Goal: Transaction & Acquisition: Purchase product/service

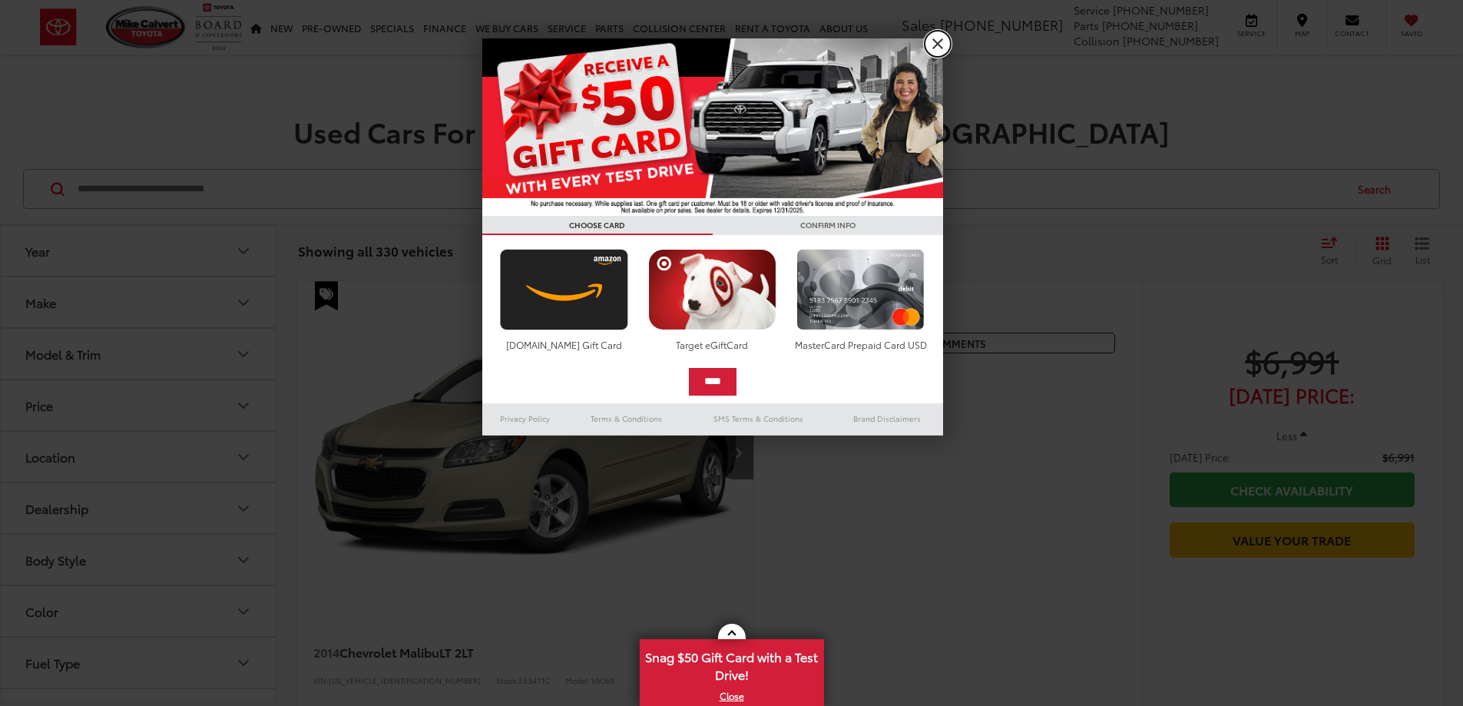
click at [936, 51] on link "X" at bounding box center [937, 44] width 26 height 26
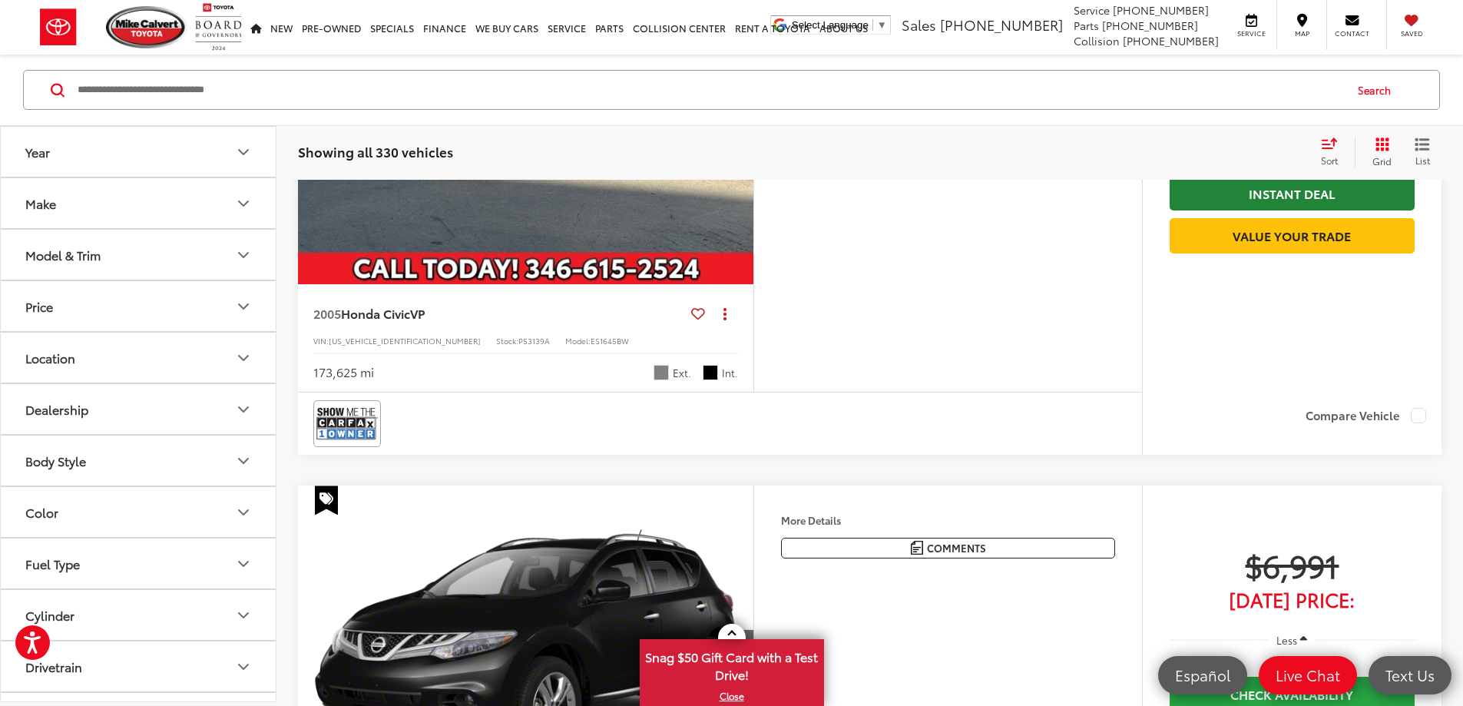
scroll to position [1453, 0]
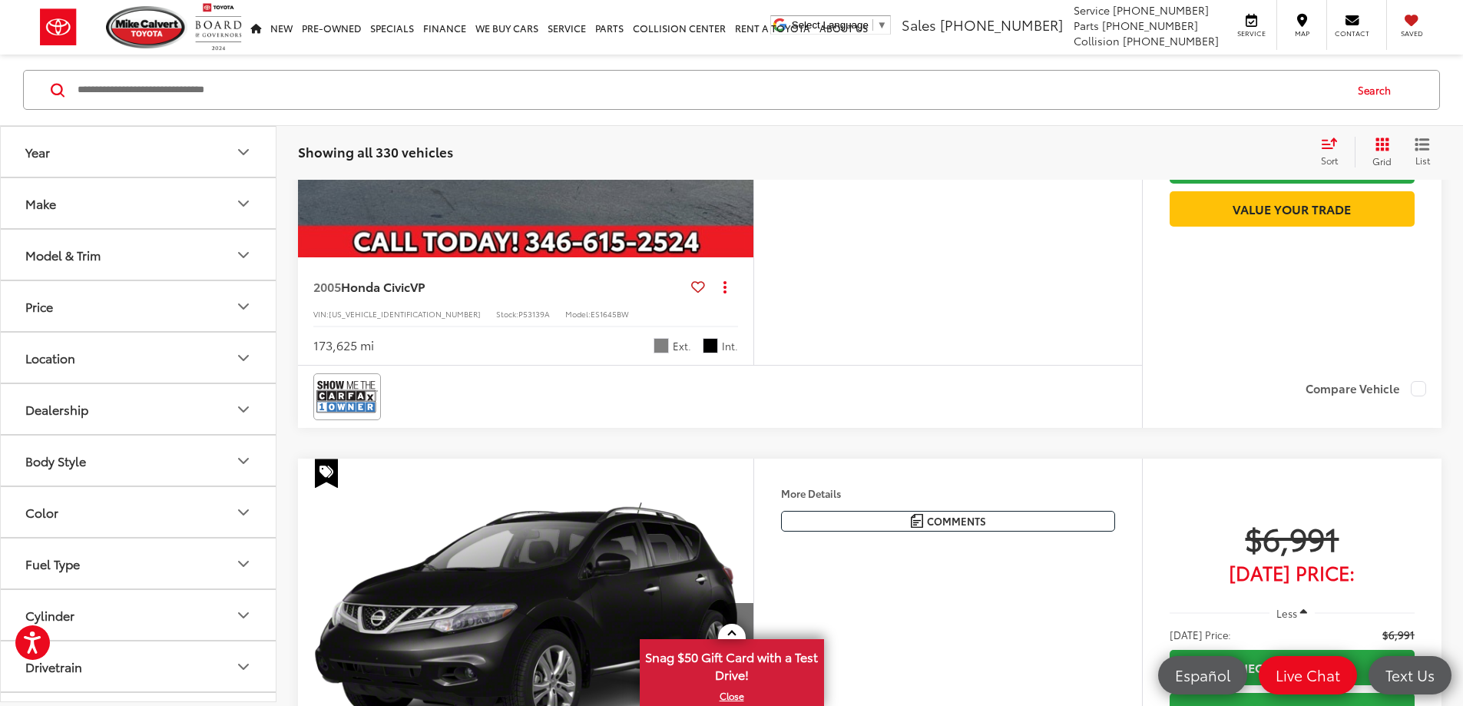
click at [1332, 150] on div "Sort" at bounding box center [1333, 152] width 41 height 31
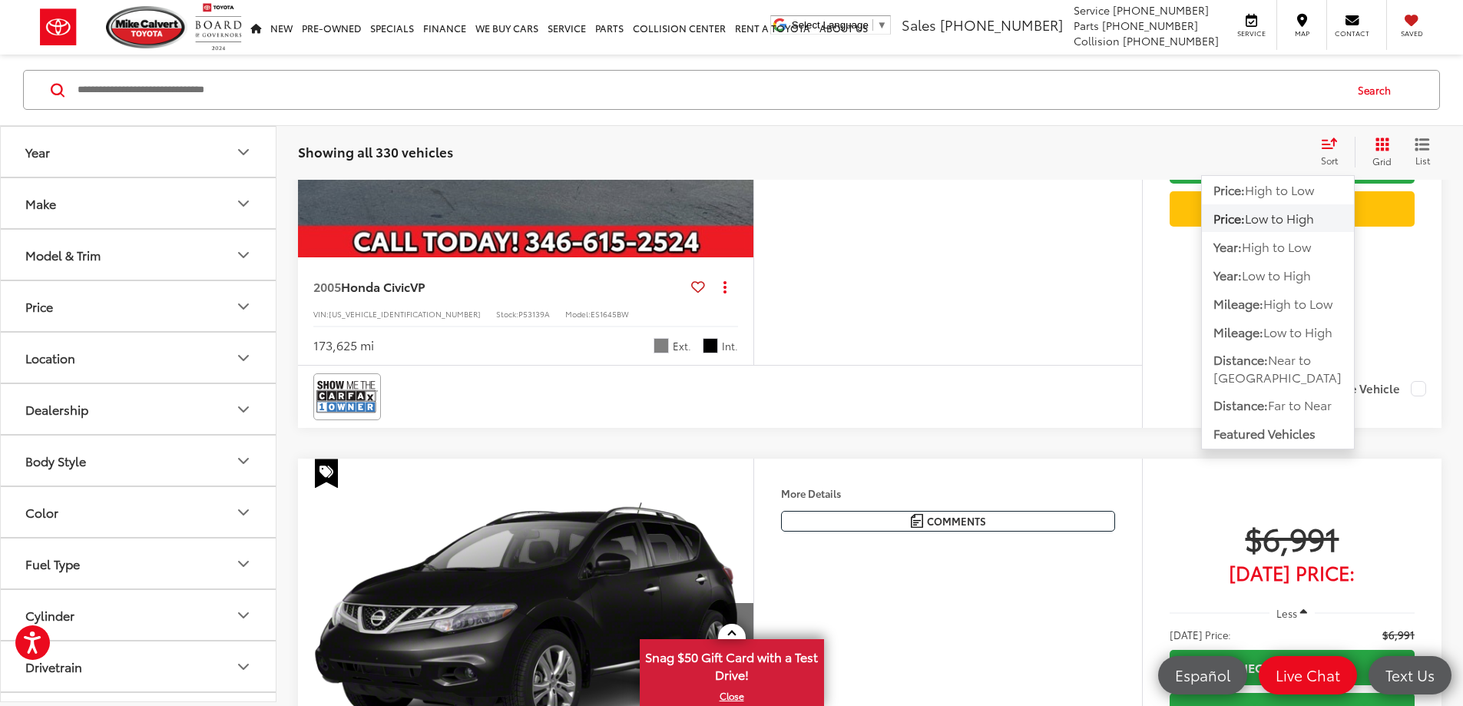
click at [1288, 222] on span "Low to High" at bounding box center [1279, 218] width 69 height 18
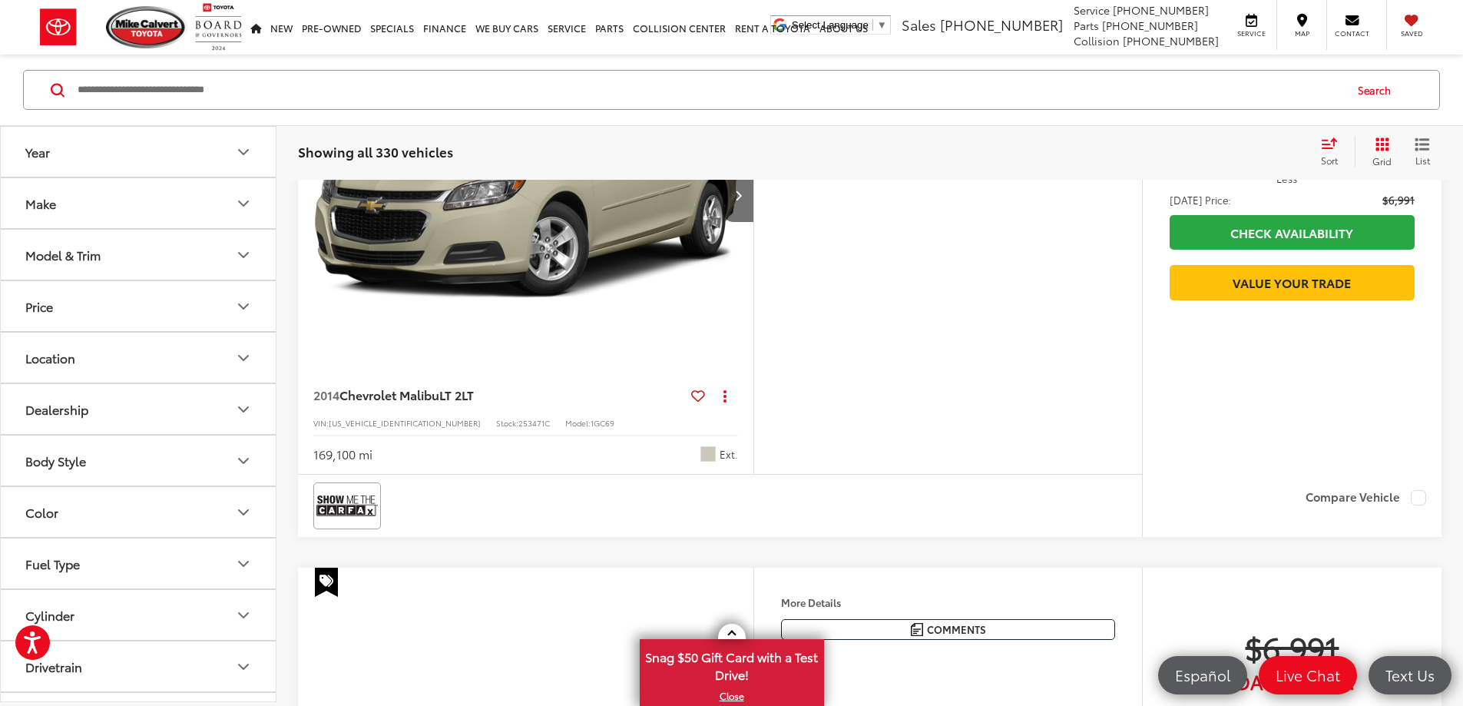
scroll to position [99, 0]
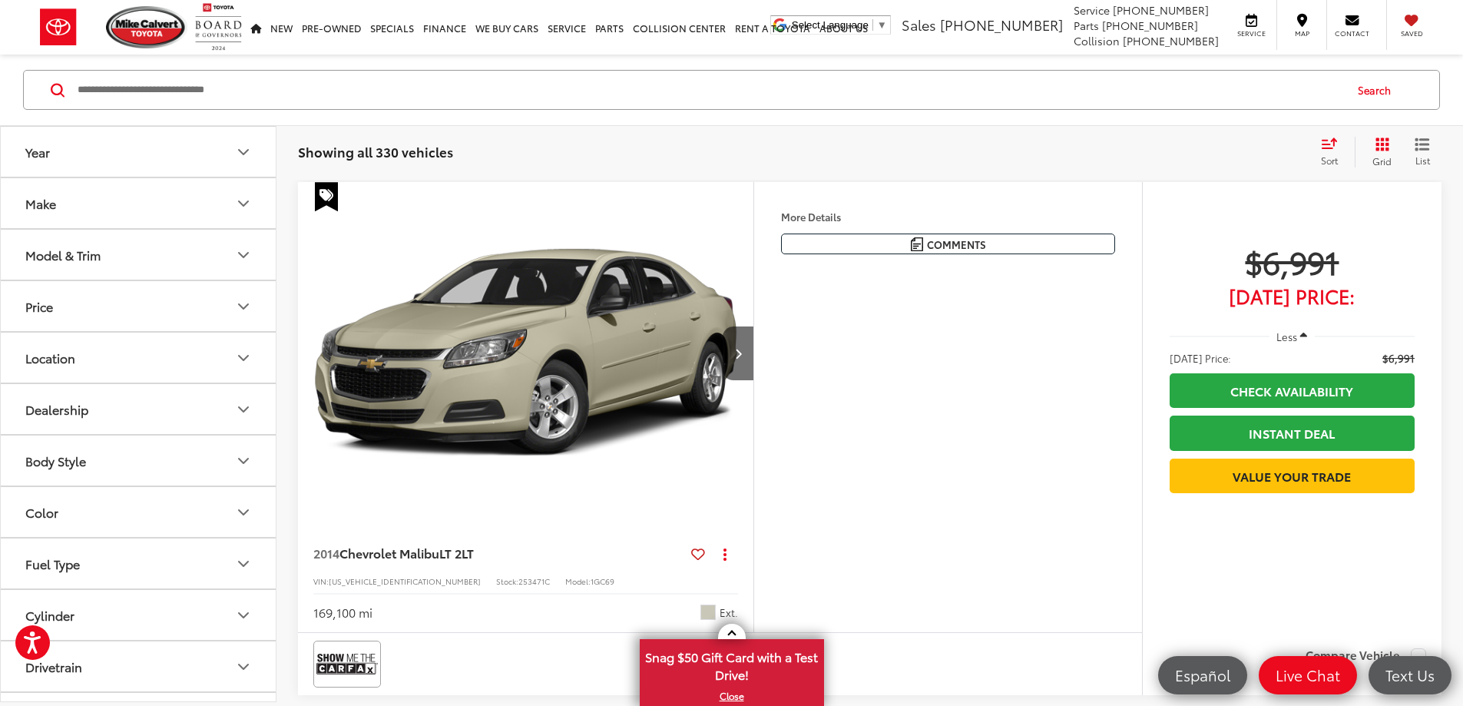
click at [1321, 144] on icon "Select sort value" at bounding box center [1329, 143] width 17 height 12
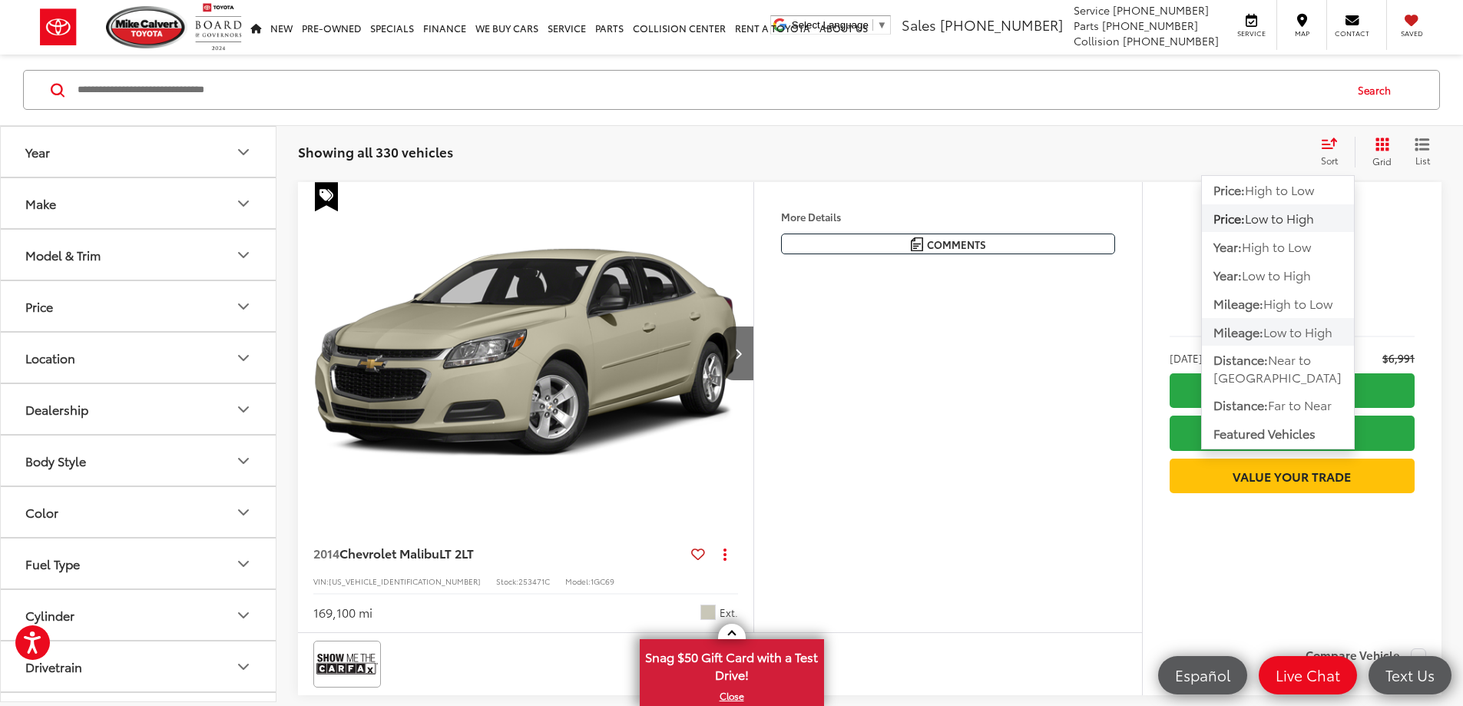
click at [1315, 333] on span "Low to High" at bounding box center [1297, 331] width 69 height 18
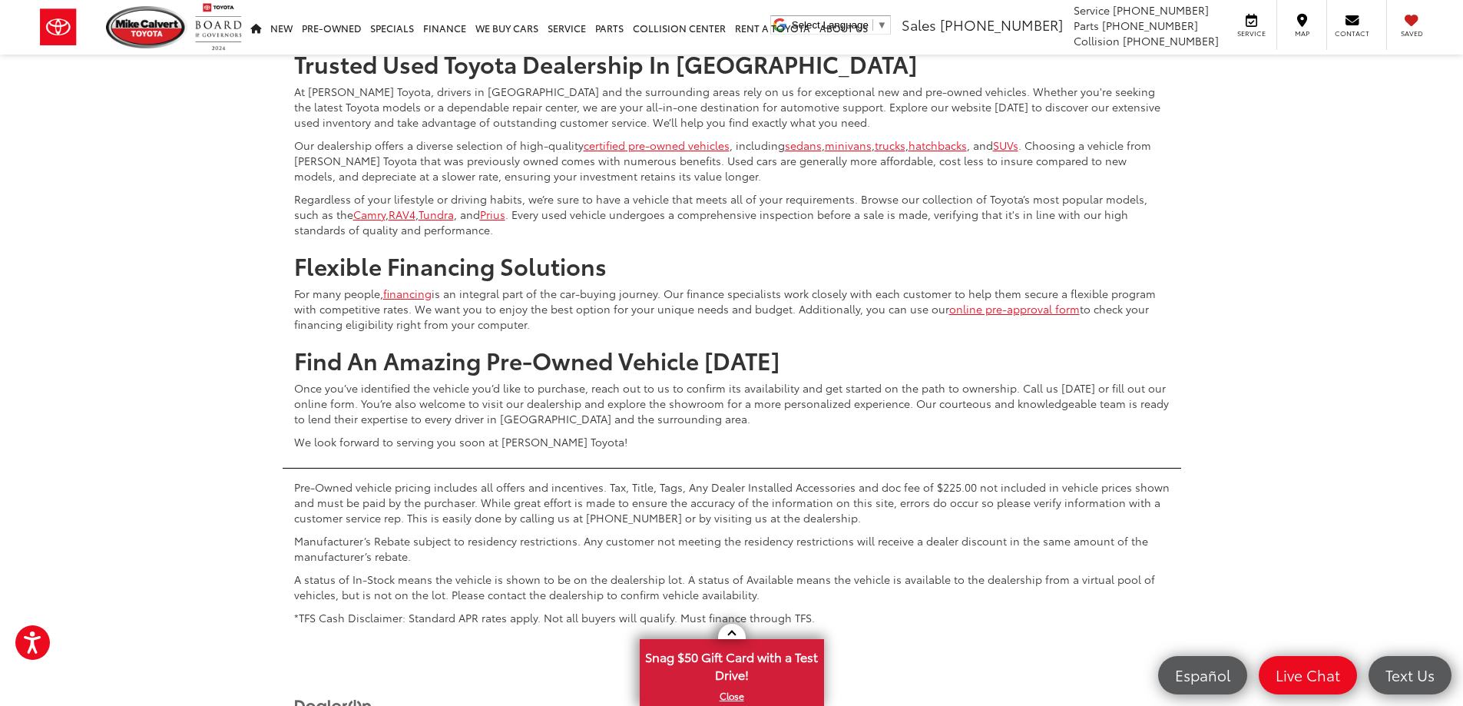
scroll to position [6856, 0]
click at [1334, 21] on div "Sort" at bounding box center [1333, 6] width 41 height 31
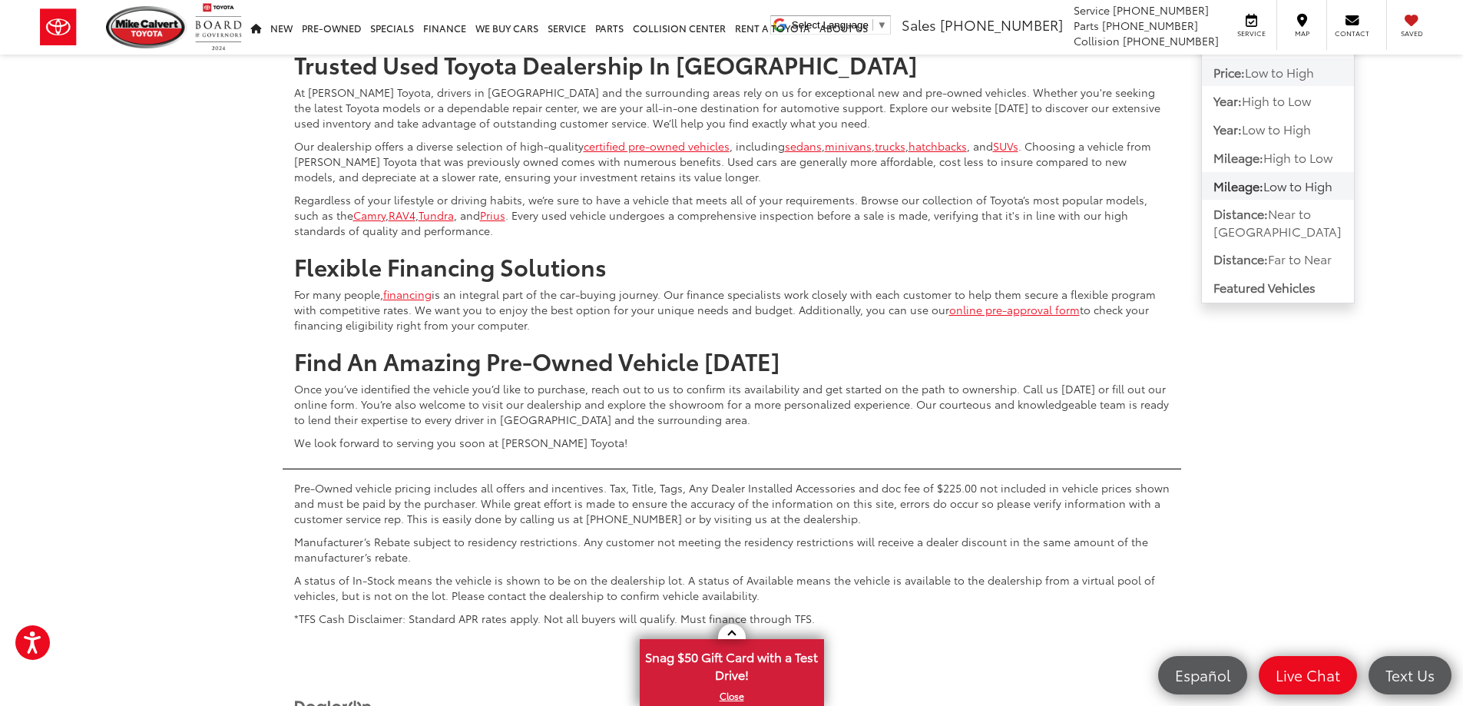
click at [1309, 81] on span "Low to High" at bounding box center [1279, 72] width 69 height 18
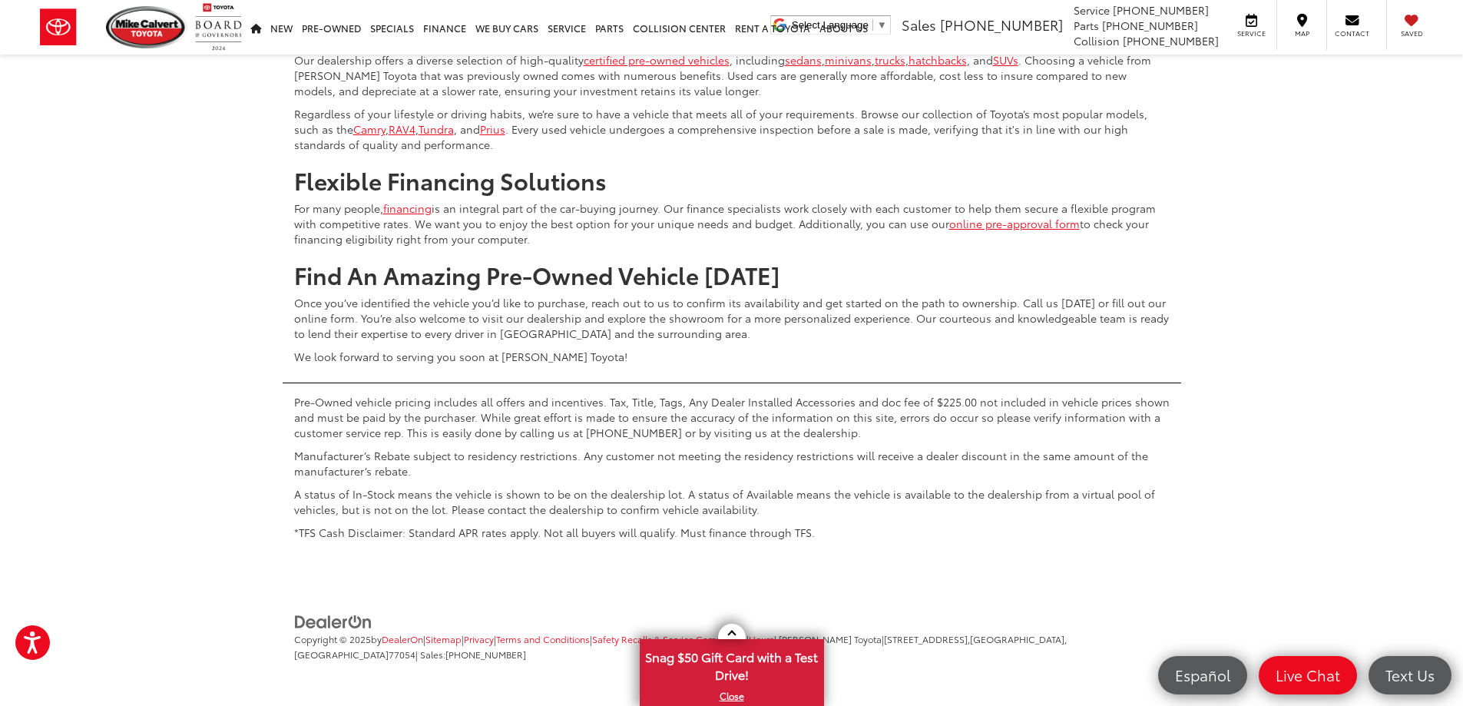
scroll to position [7418, 0]
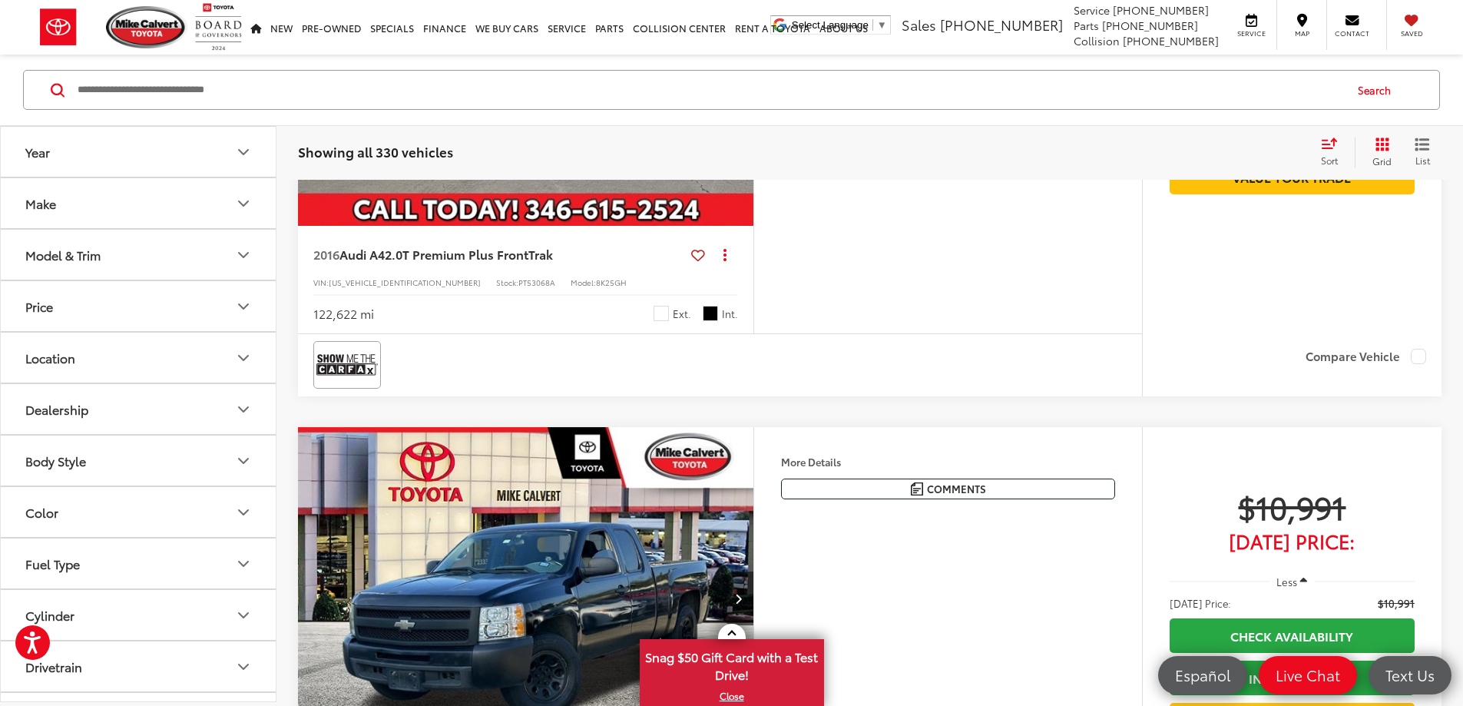
scroll to position [5282, 0]
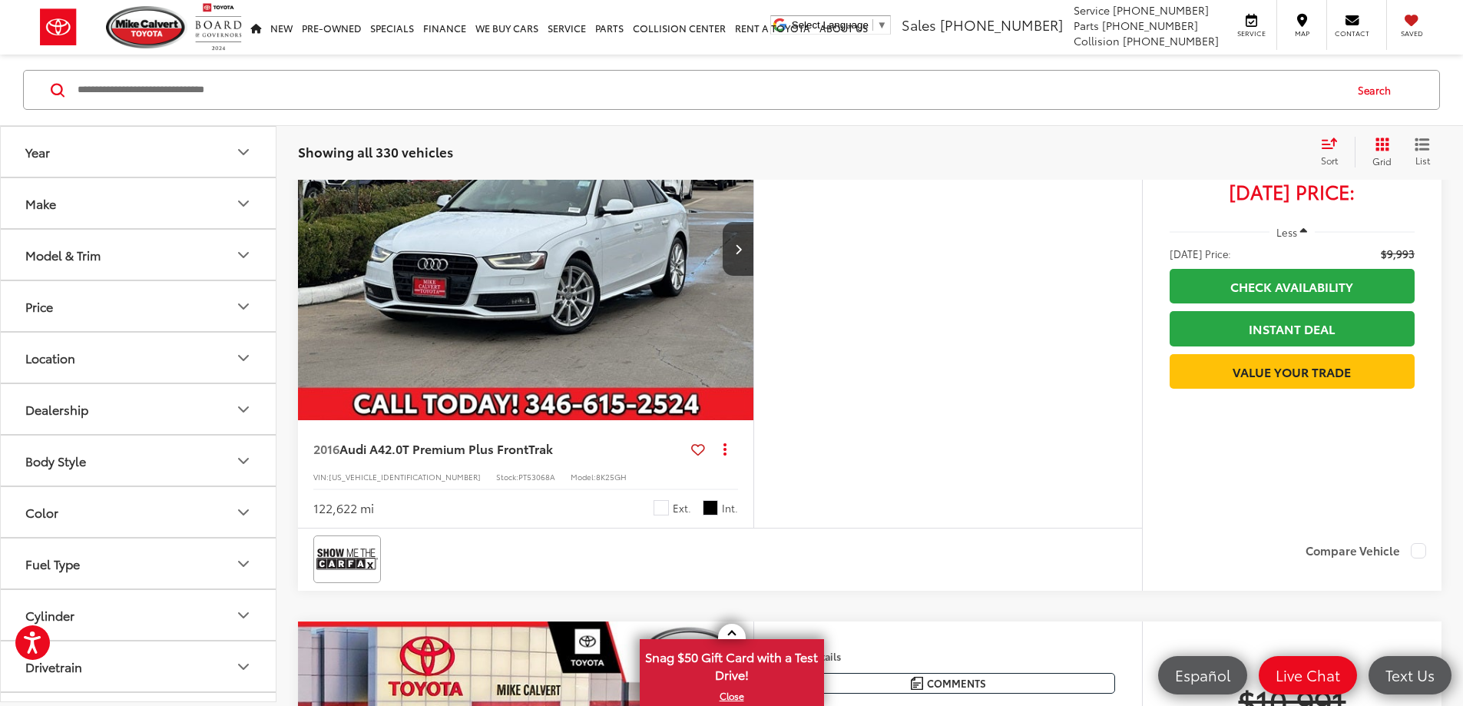
scroll to position [5052, 0]
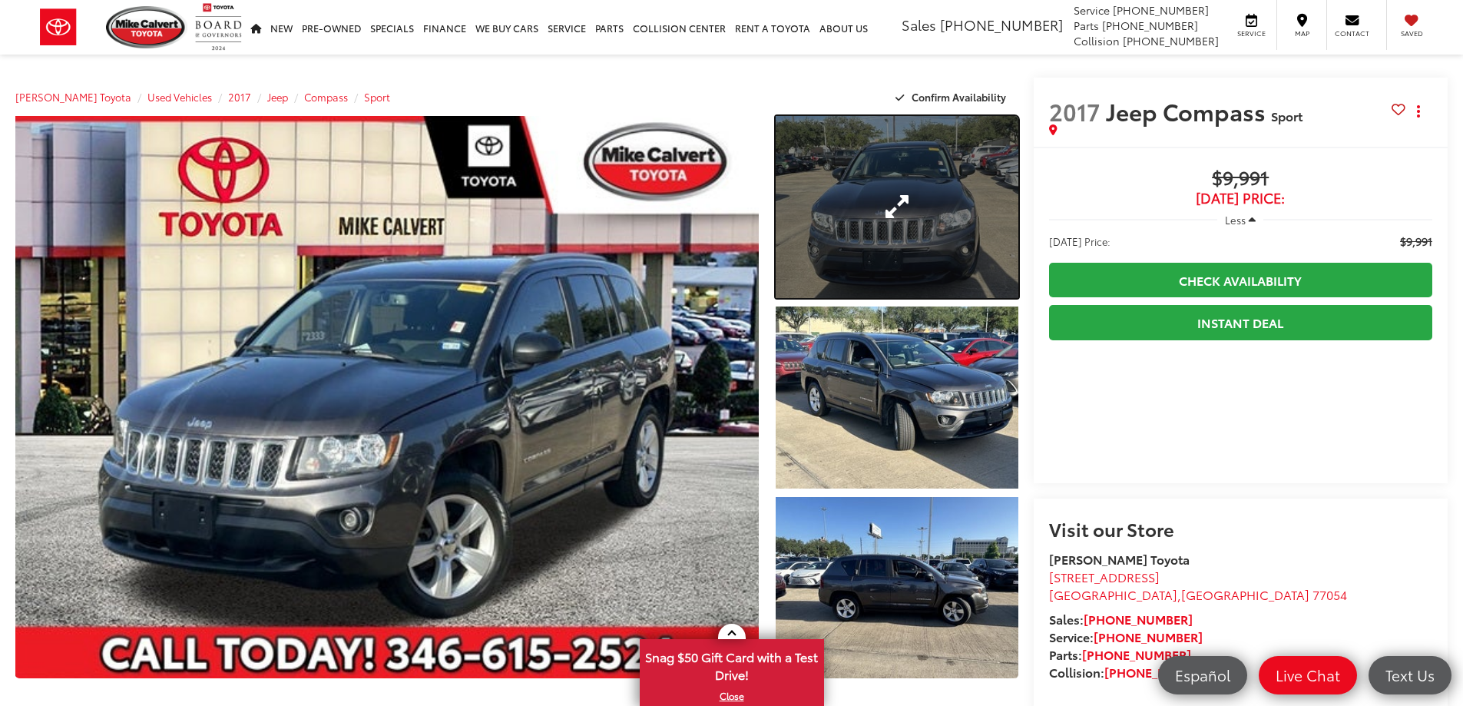
click at [891, 240] on link "Expand Photo 1" at bounding box center [896, 207] width 243 height 182
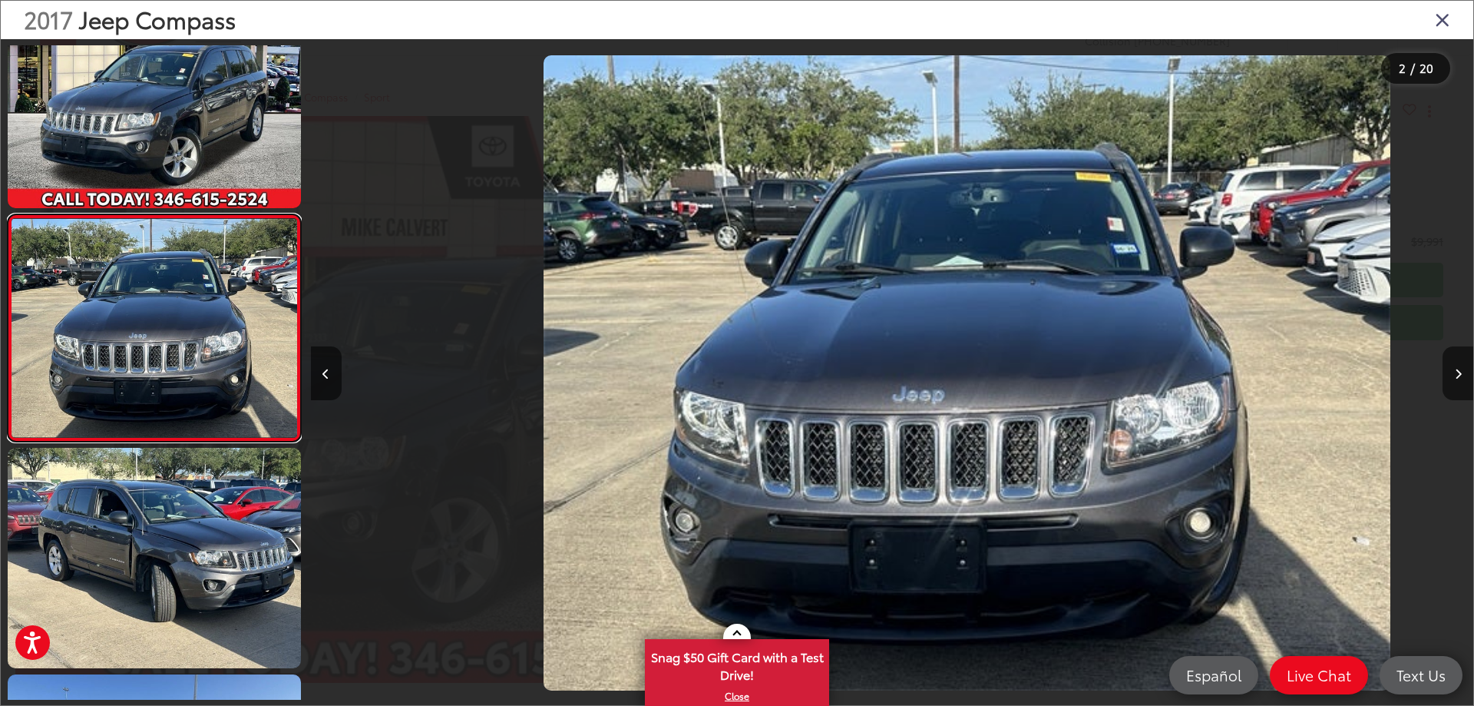
scroll to position [0, 1162]
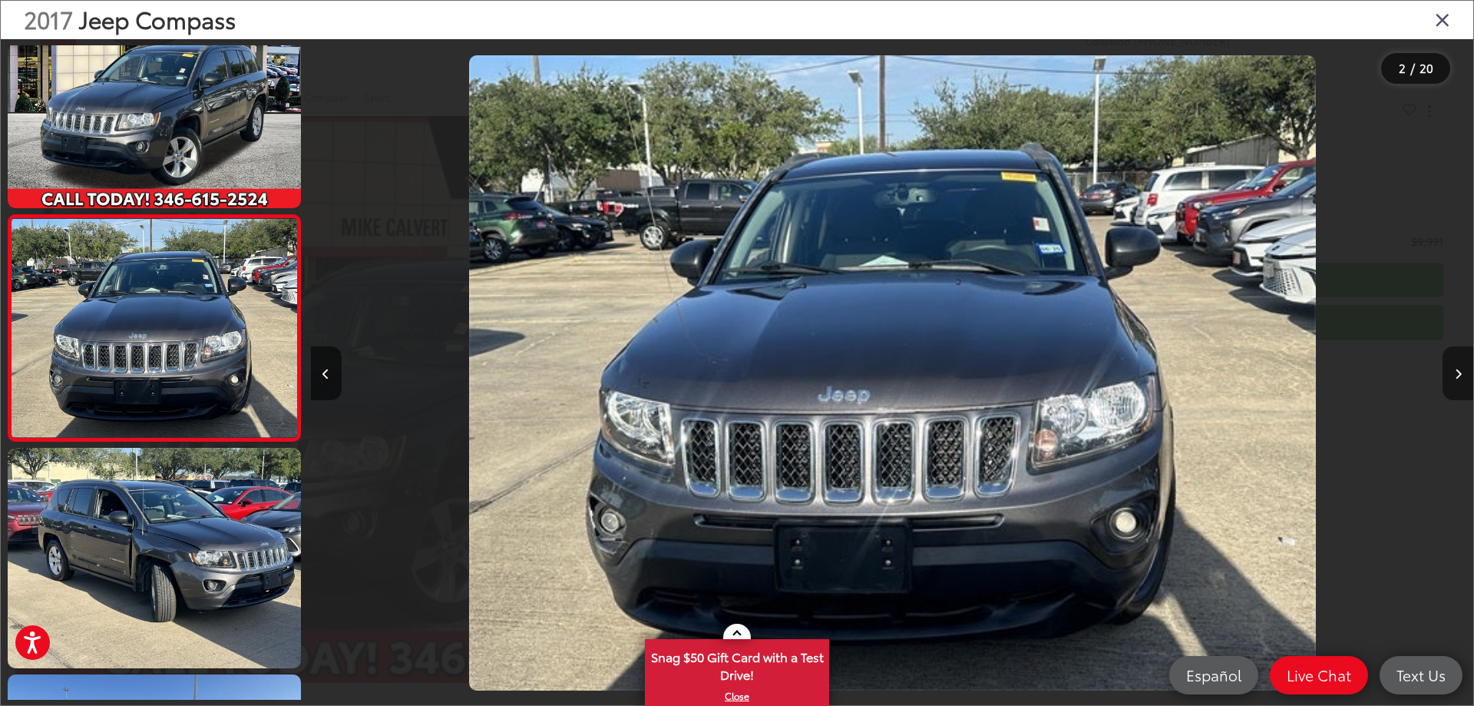
click at [1453, 369] on button "Next image" at bounding box center [1458, 373] width 31 height 54
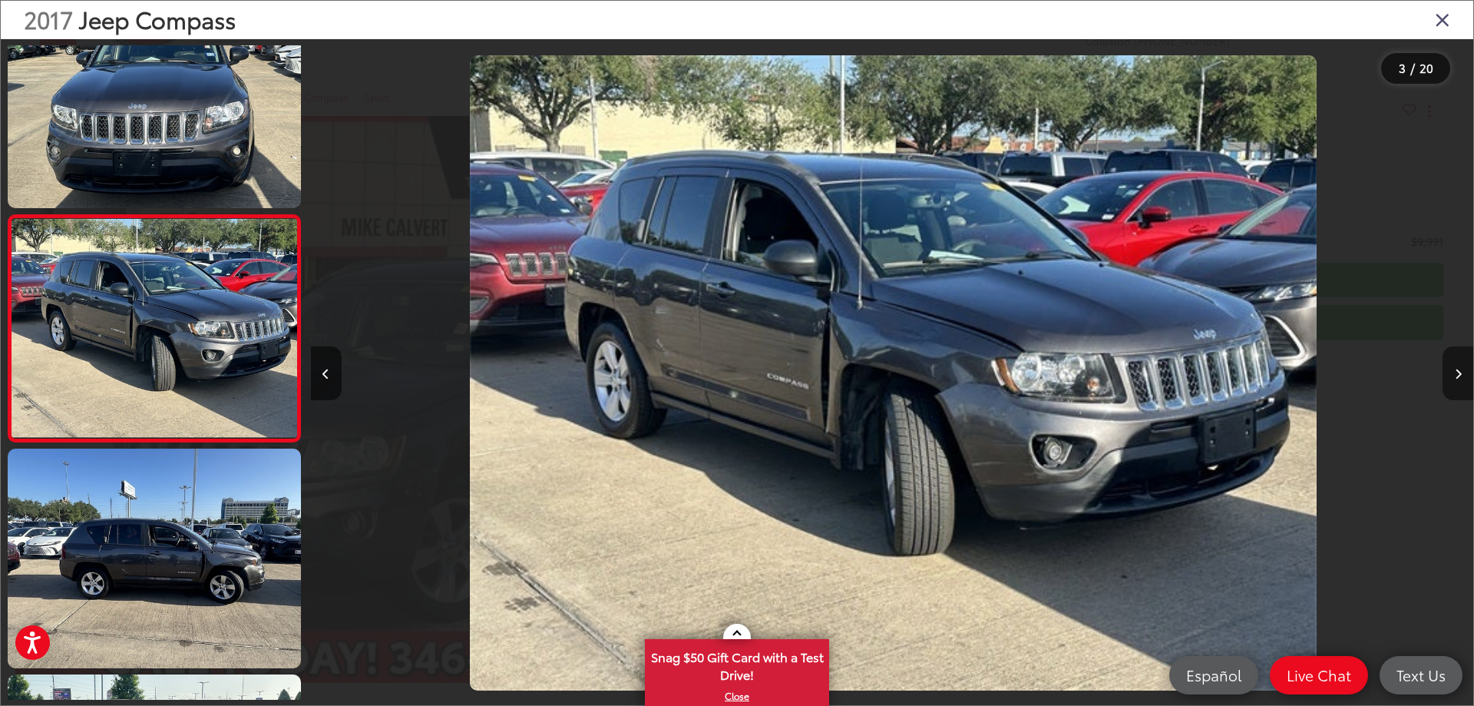
scroll to position [0, 2326]
click at [1455, 375] on icon "Next image" at bounding box center [1458, 374] width 7 height 11
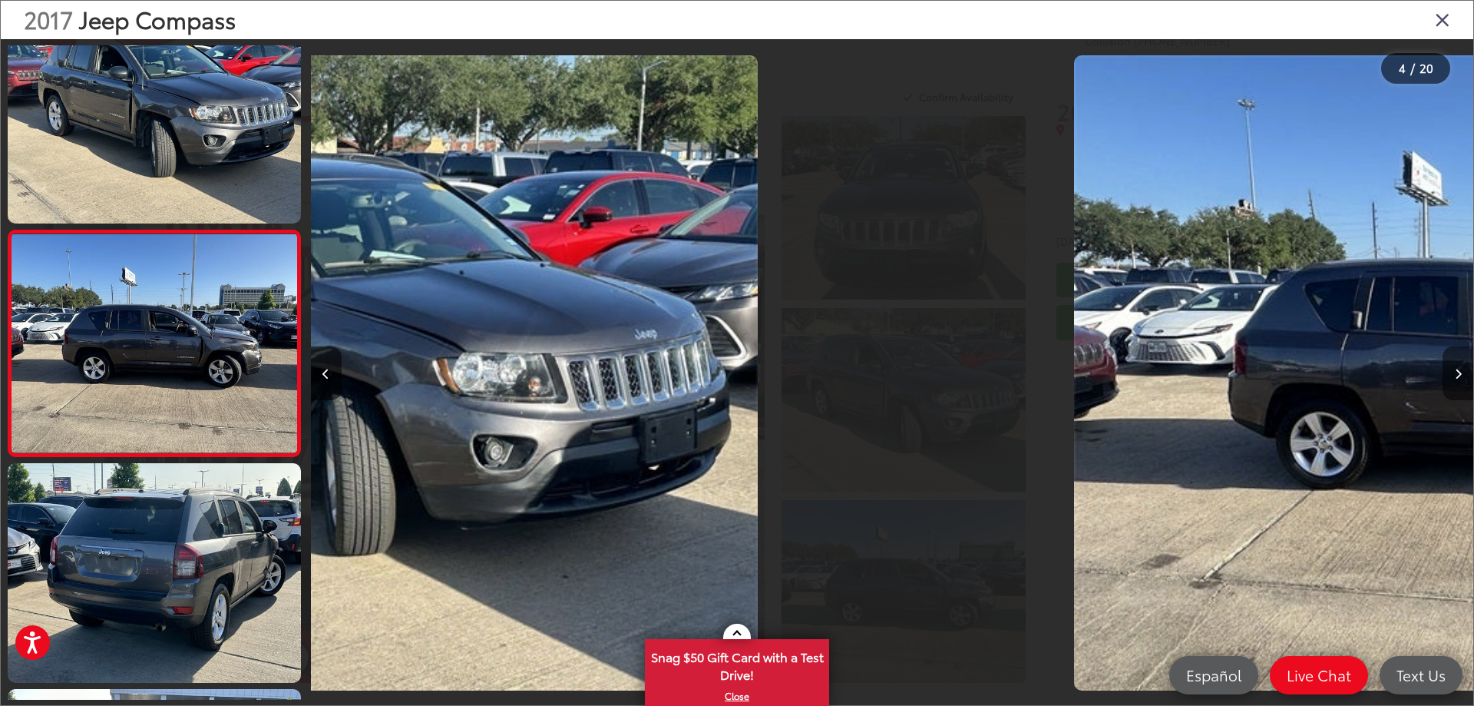
scroll to position [510, 0]
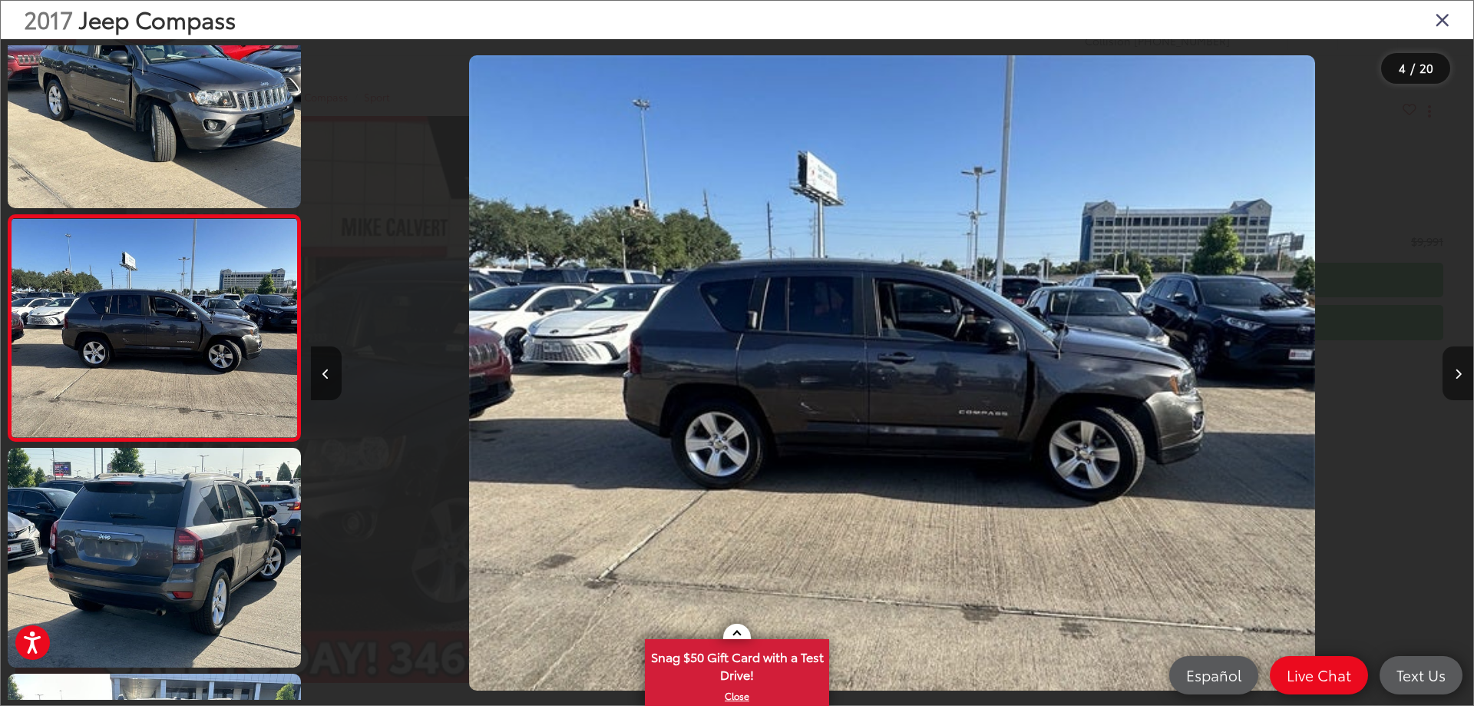
click at [1455, 375] on icon "Next image" at bounding box center [1458, 374] width 7 height 11
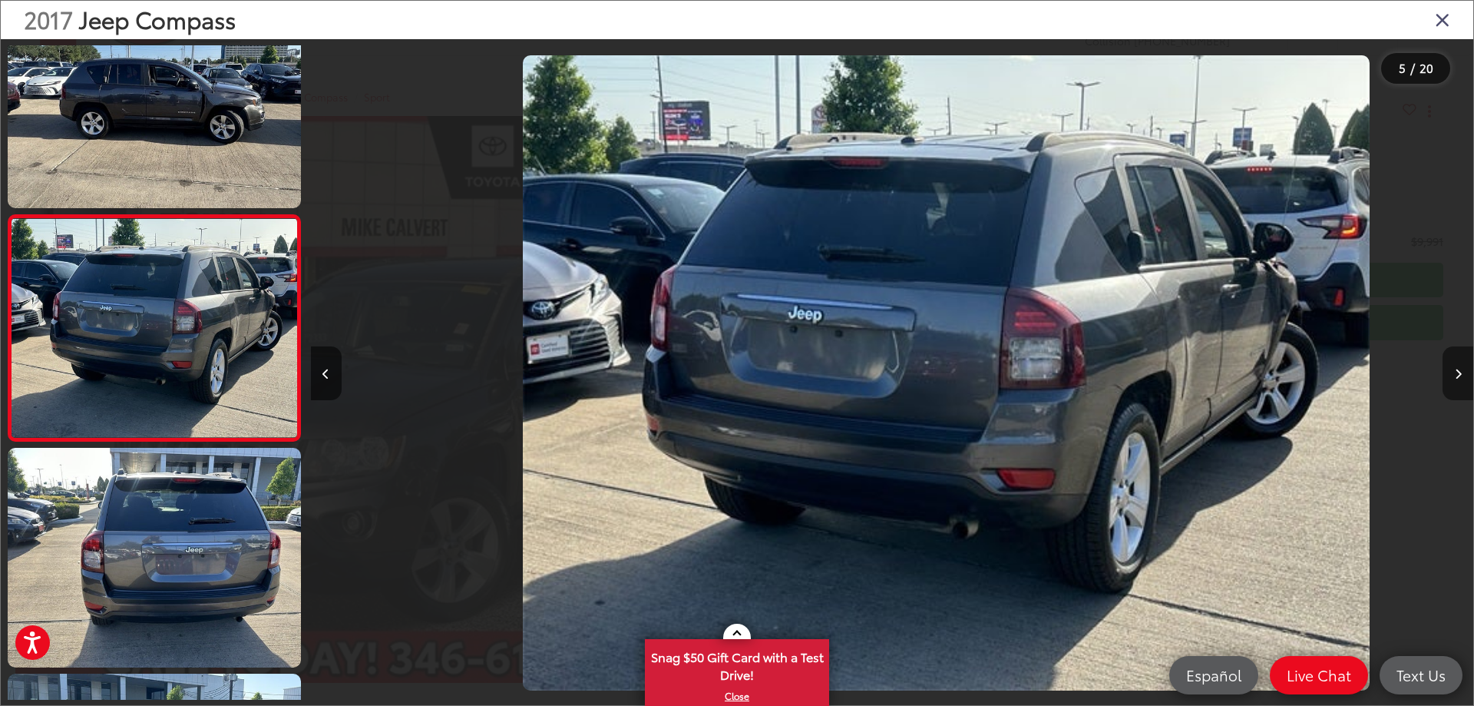
scroll to position [0, 4651]
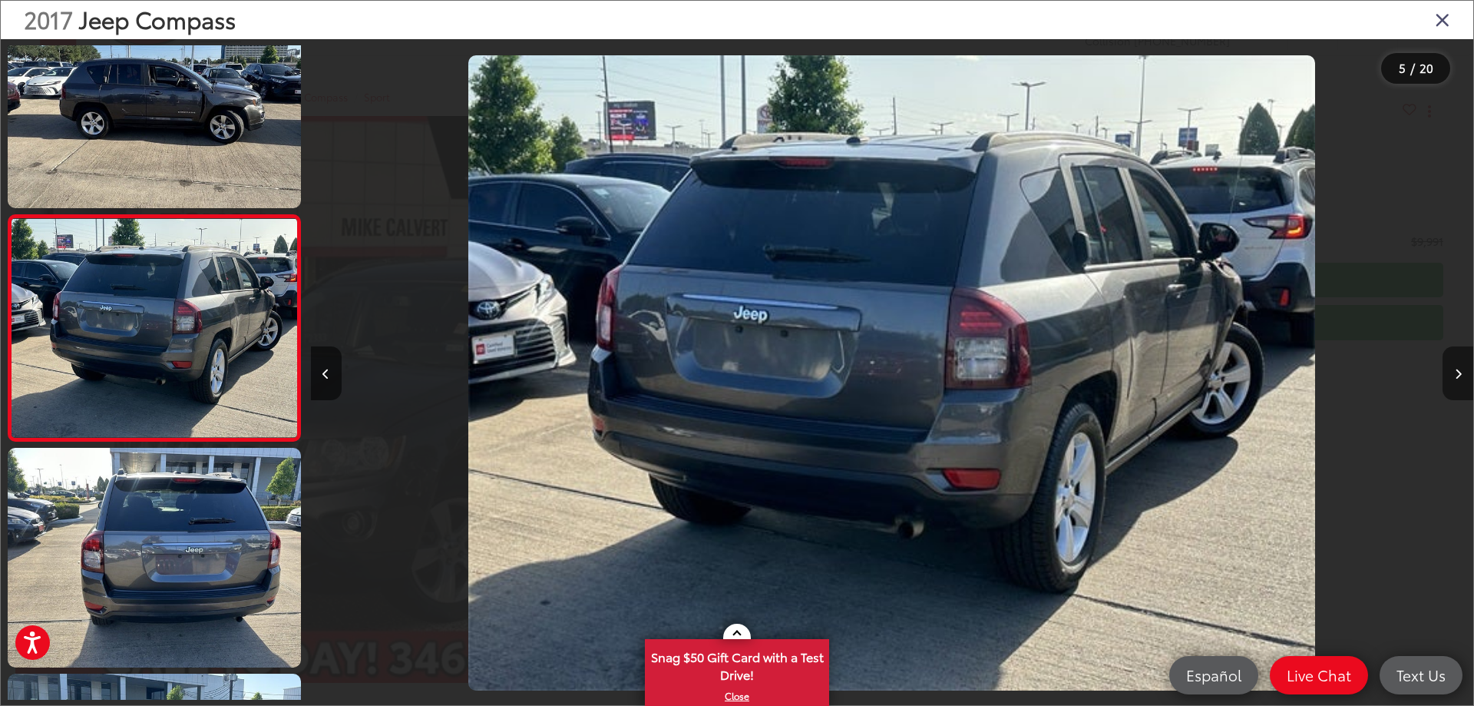
click at [1455, 375] on icon "Next image" at bounding box center [1458, 374] width 7 height 11
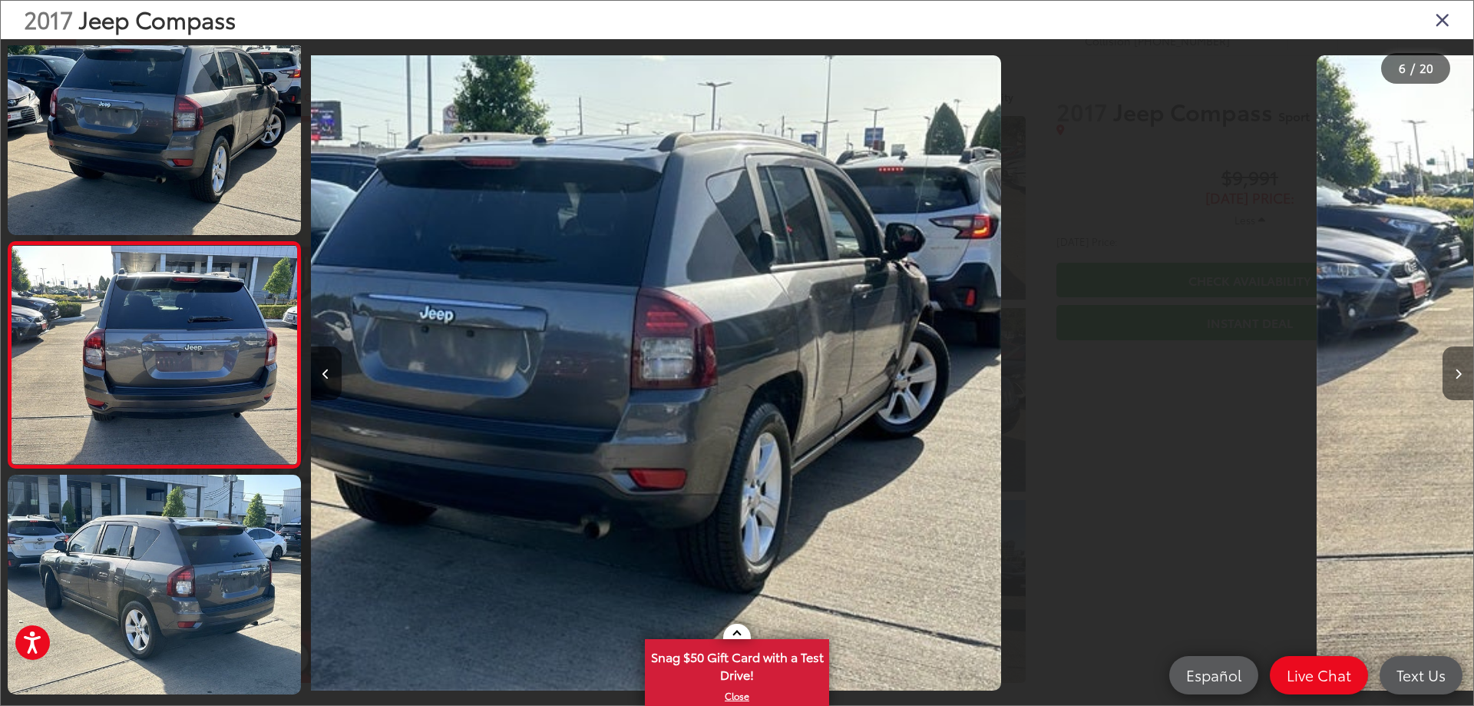
scroll to position [961, 0]
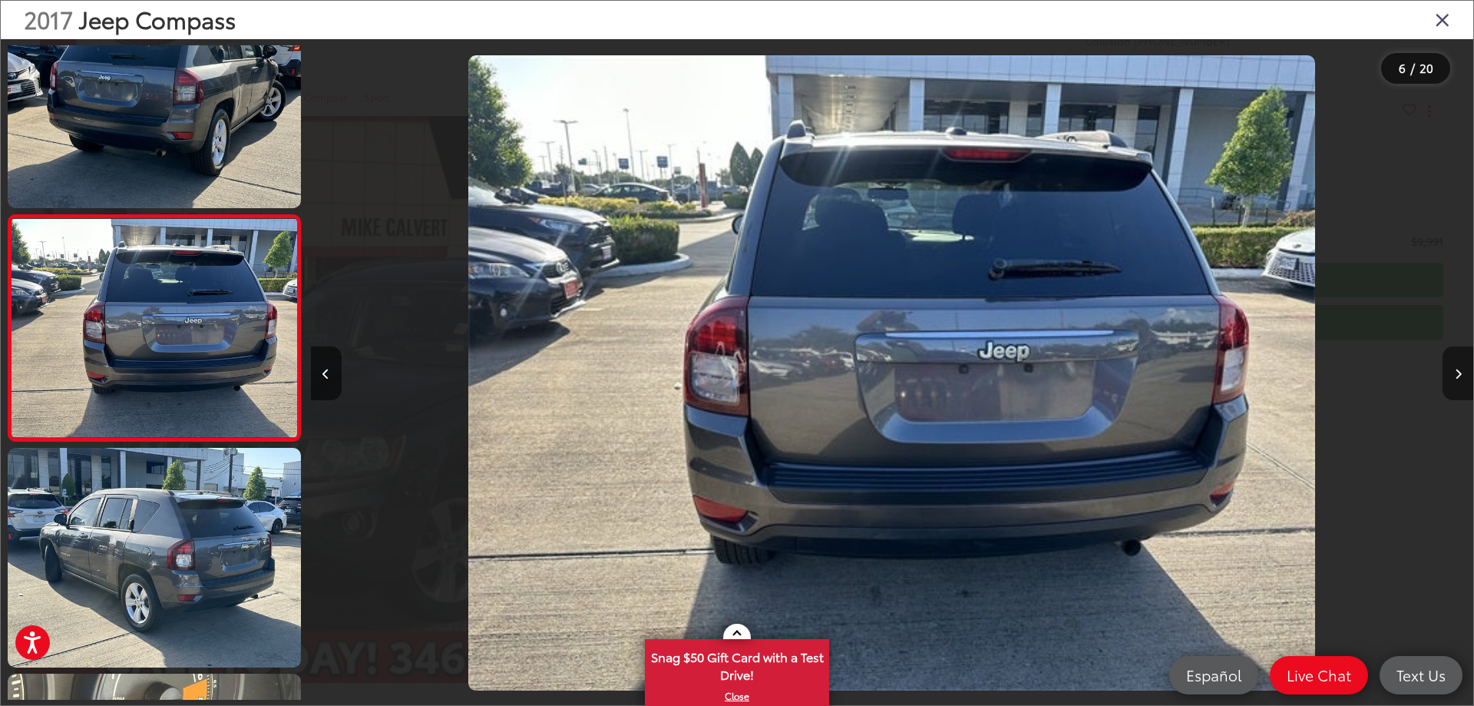
click at [1455, 375] on icon "Next image" at bounding box center [1458, 374] width 7 height 11
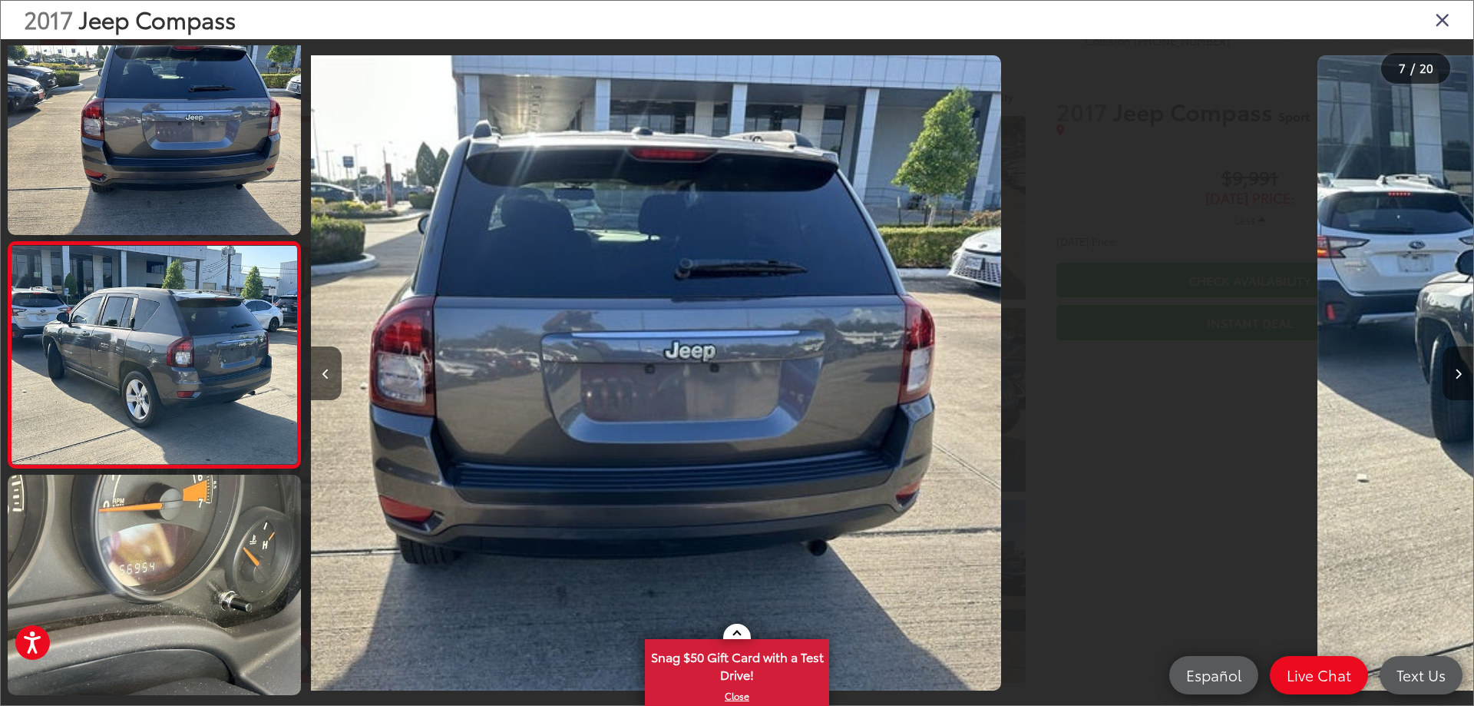
scroll to position [1187, 0]
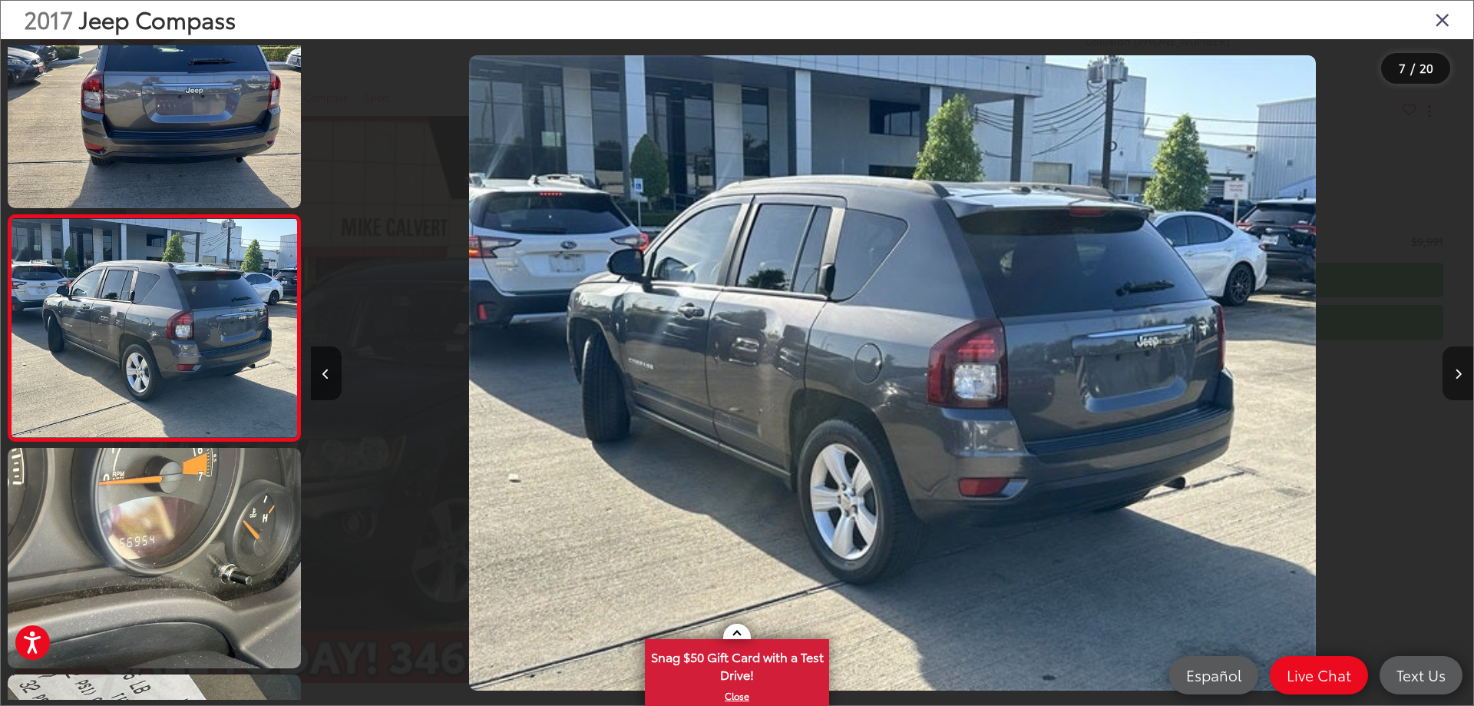
click at [1455, 375] on icon "Next image" at bounding box center [1458, 374] width 7 height 11
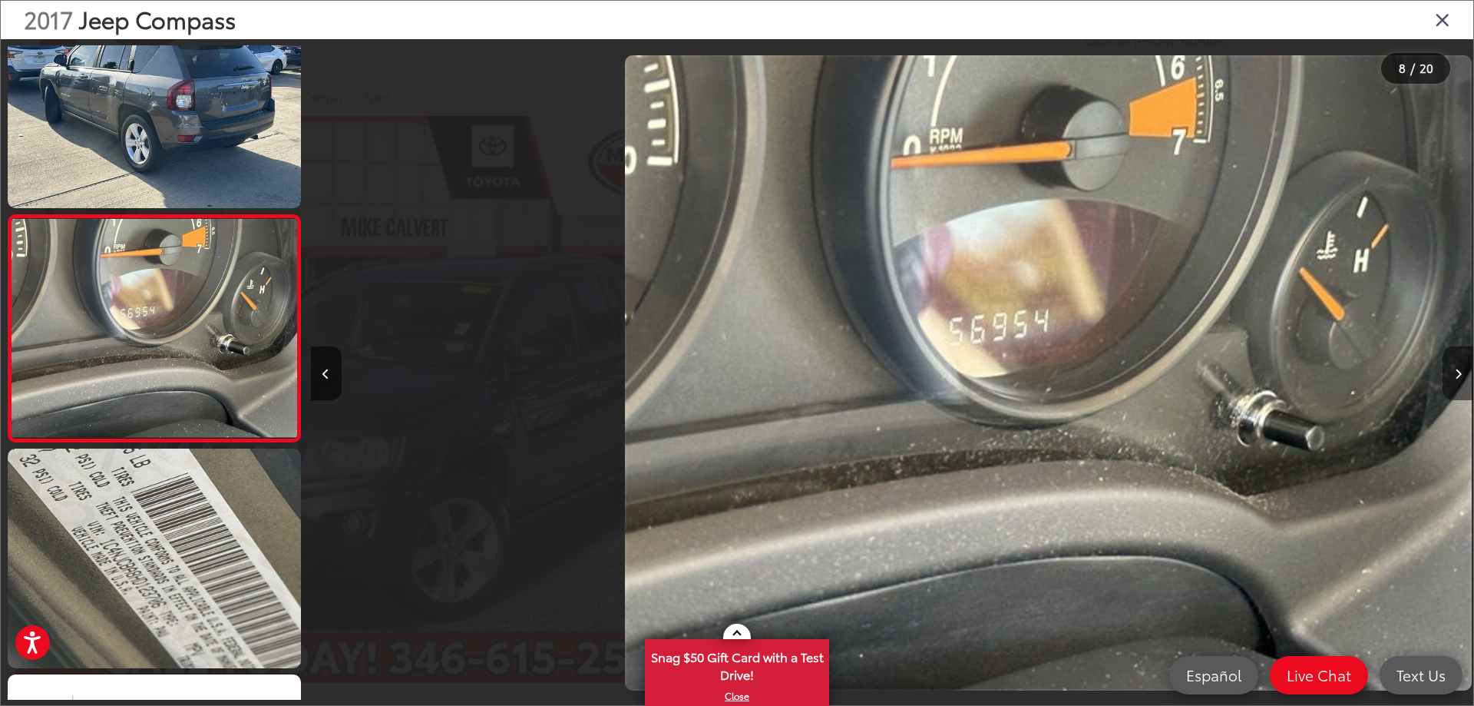
scroll to position [0, 8139]
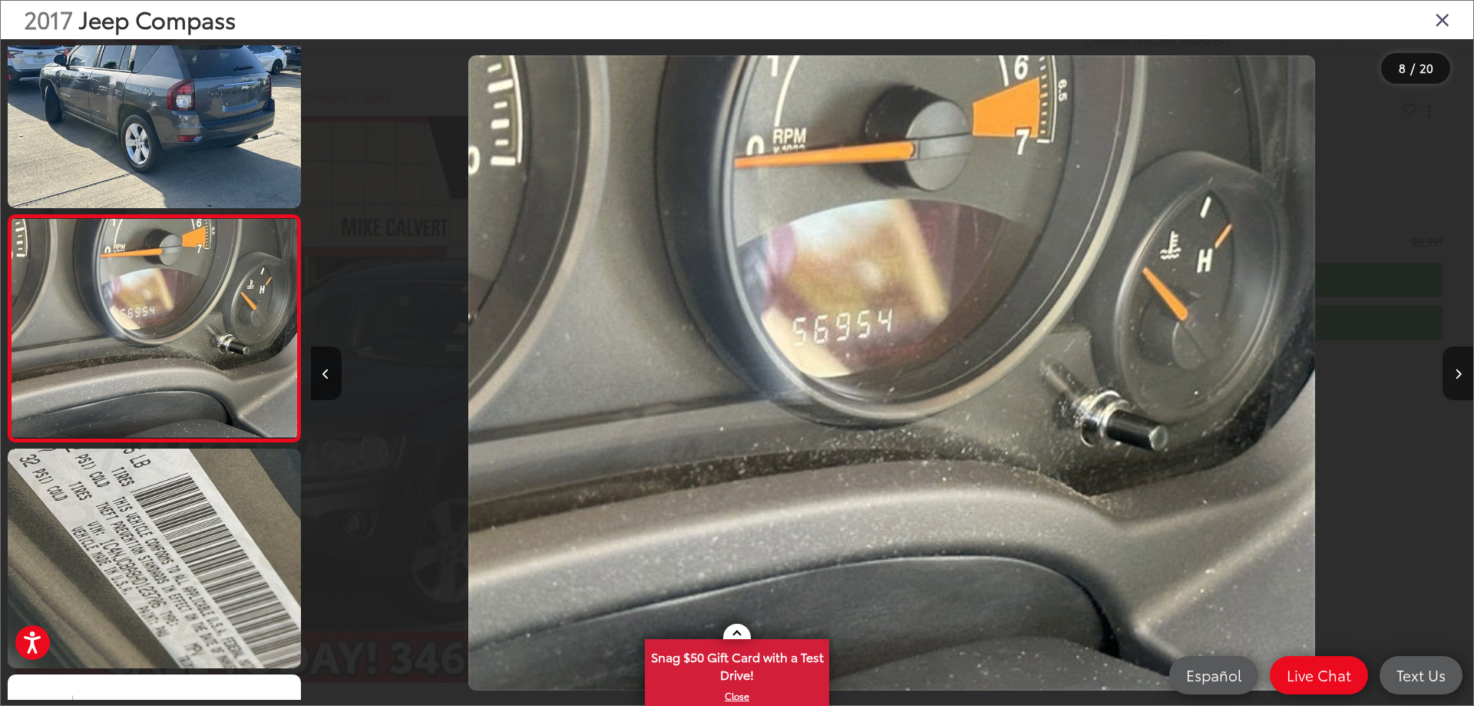
click at [1455, 375] on icon "Next image" at bounding box center [1458, 374] width 7 height 11
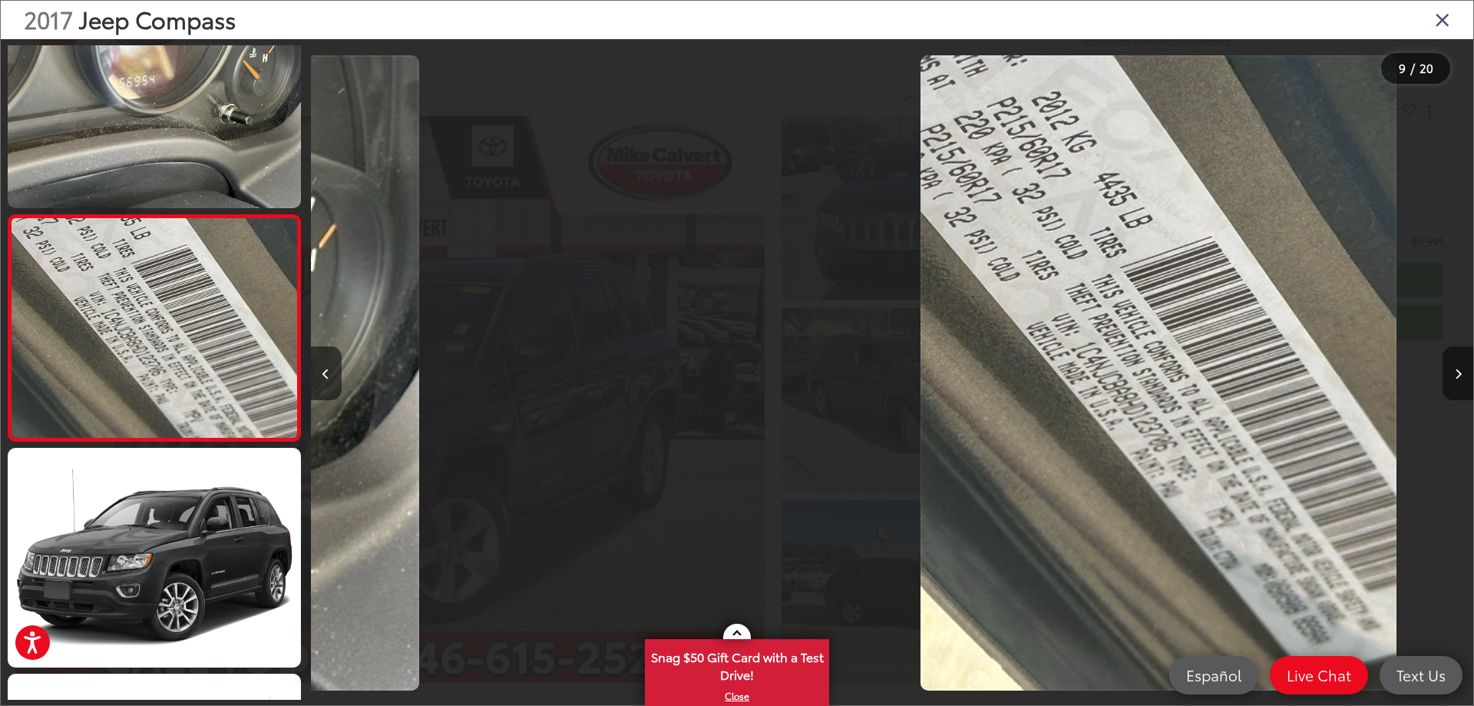
scroll to position [0, 9302]
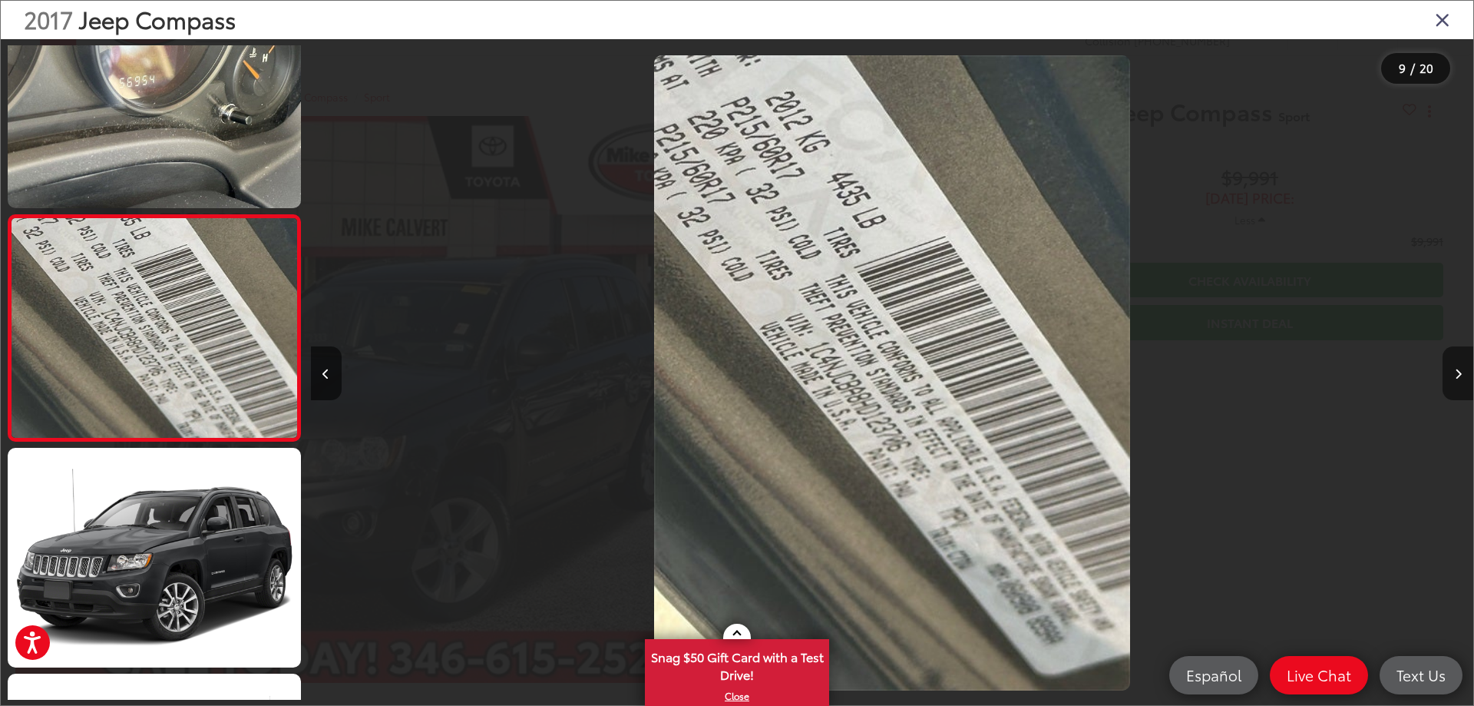
click at [1455, 375] on icon "Next image" at bounding box center [1458, 374] width 7 height 11
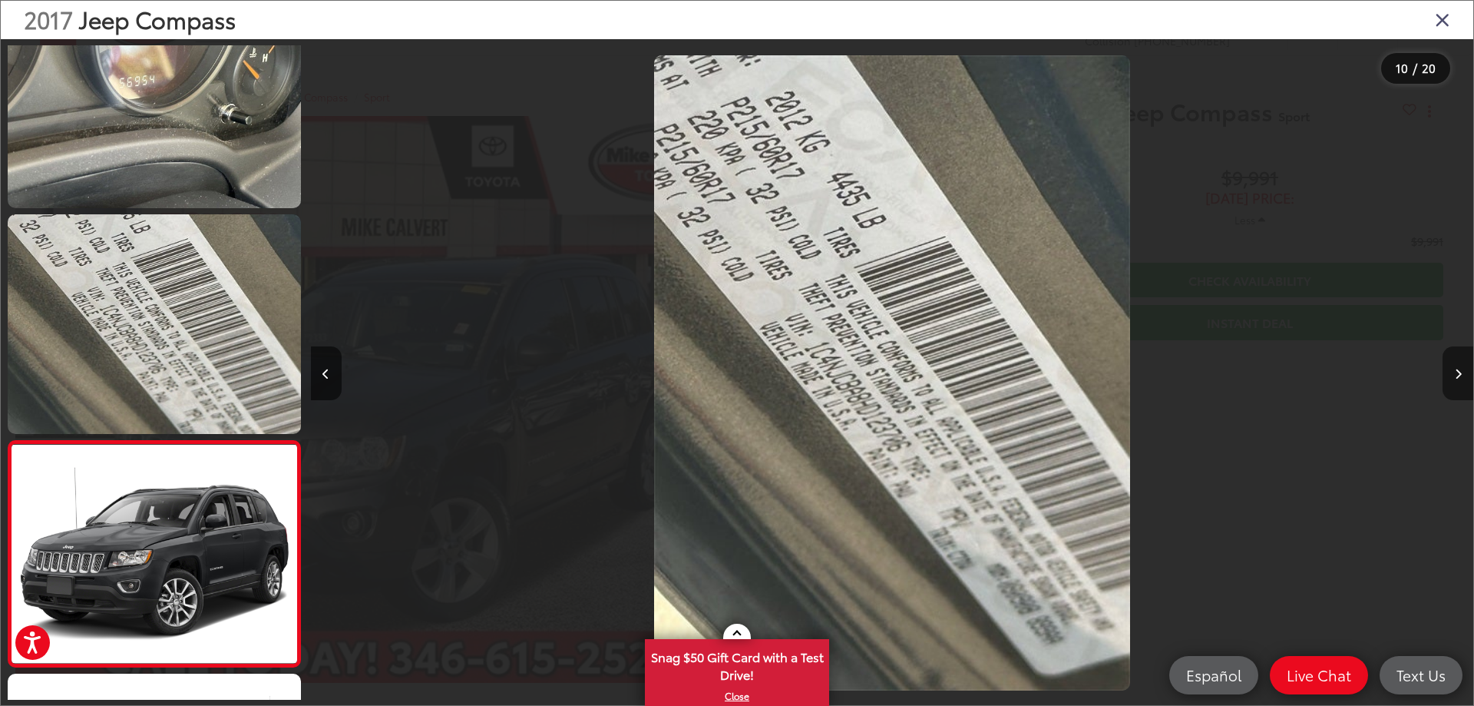
scroll to position [0, 0]
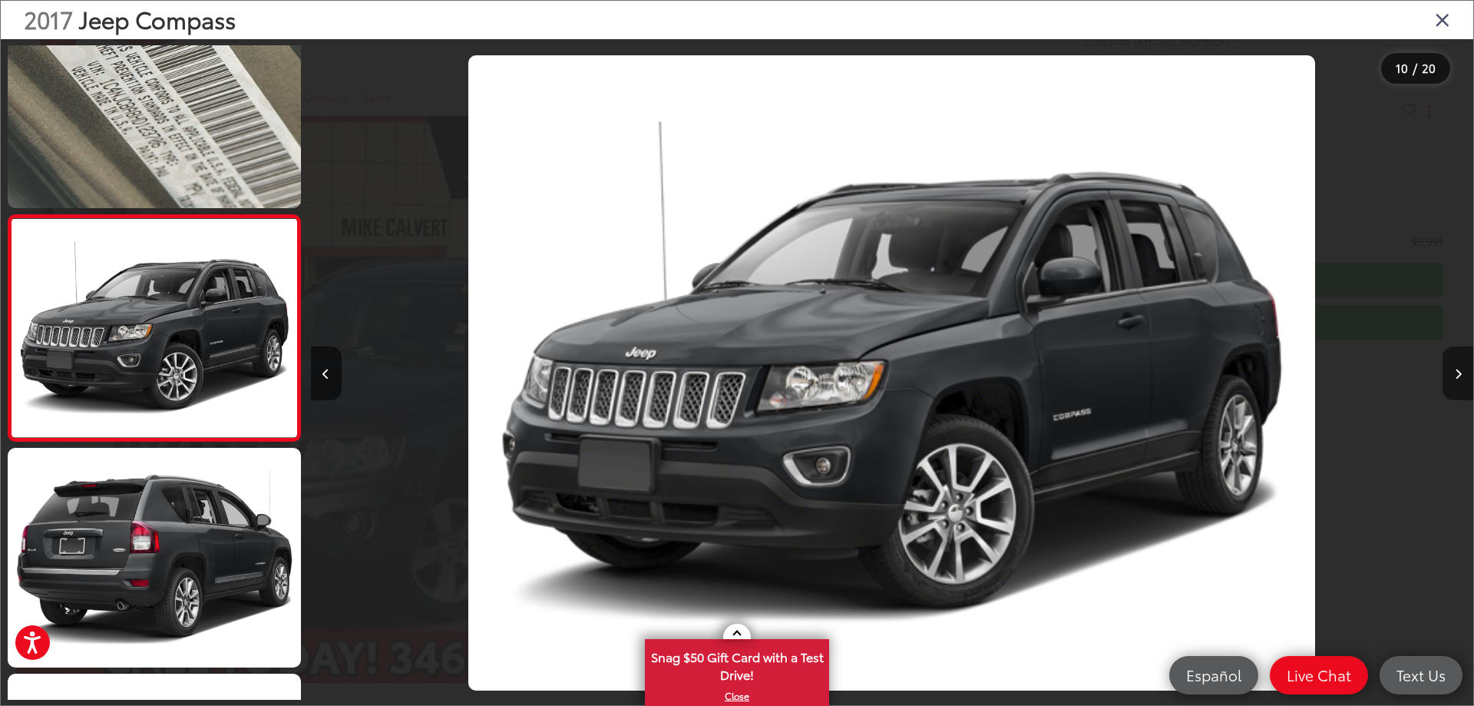
click at [1455, 375] on icon "Next image" at bounding box center [1458, 374] width 7 height 11
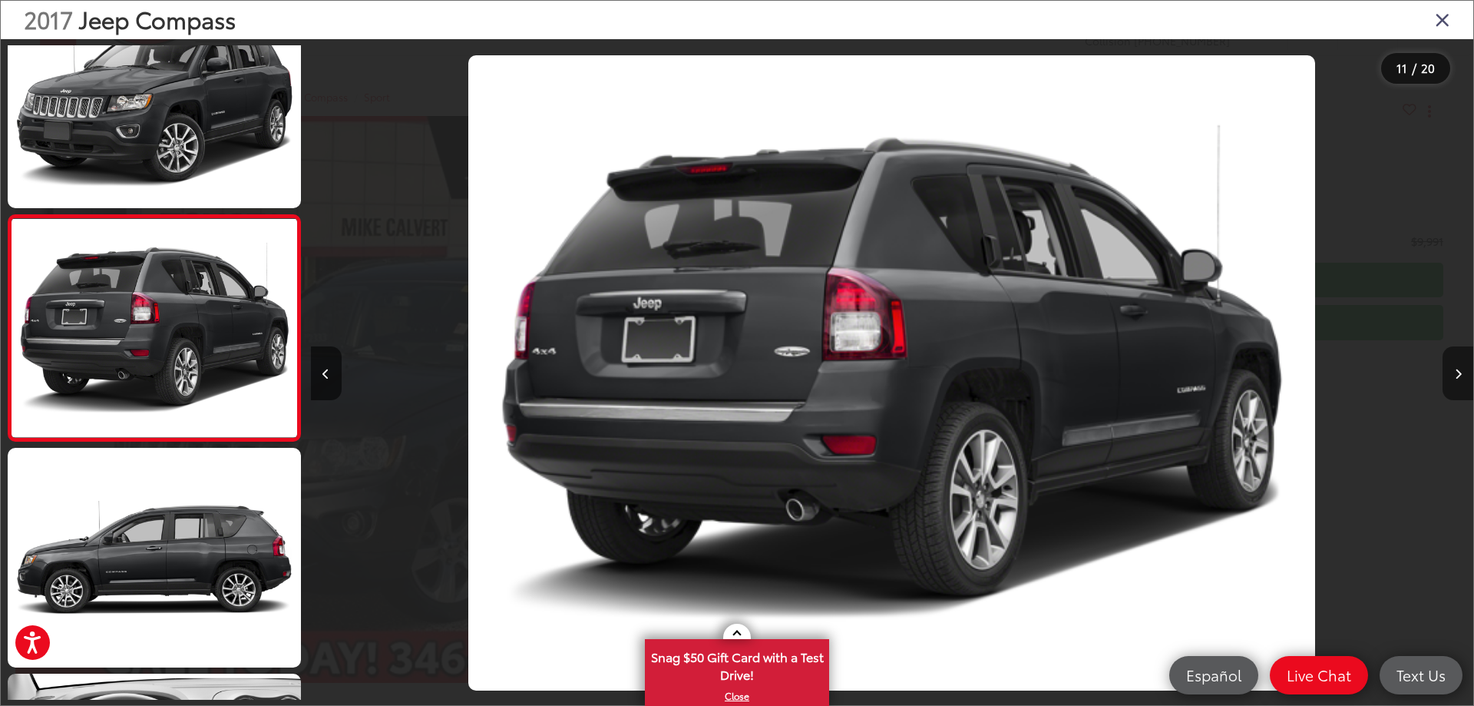
click at [1455, 375] on icon "Next image" at bounding box center [1458, 374] width 7 height 11
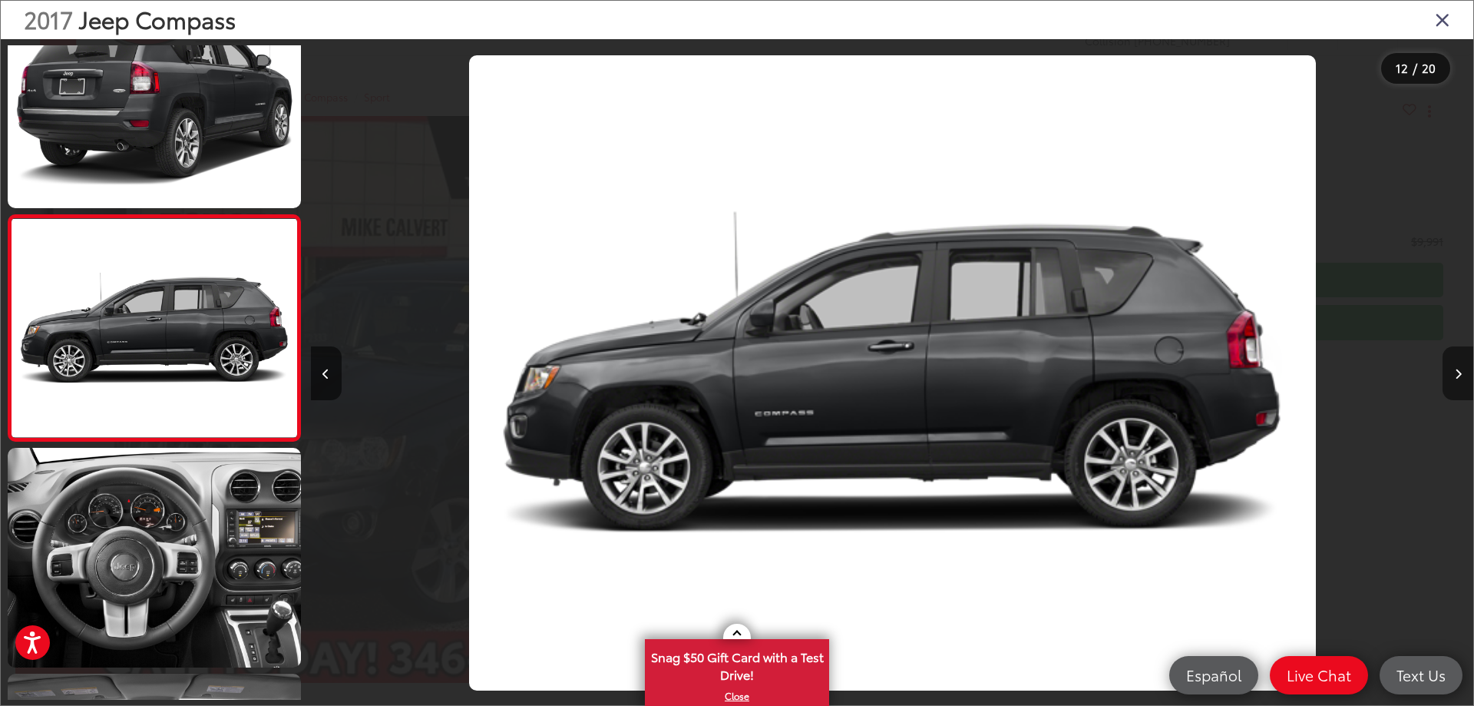
click at [1455, 375] on icon "Next image" at bounding box center [1458, 374] width 7 height 11
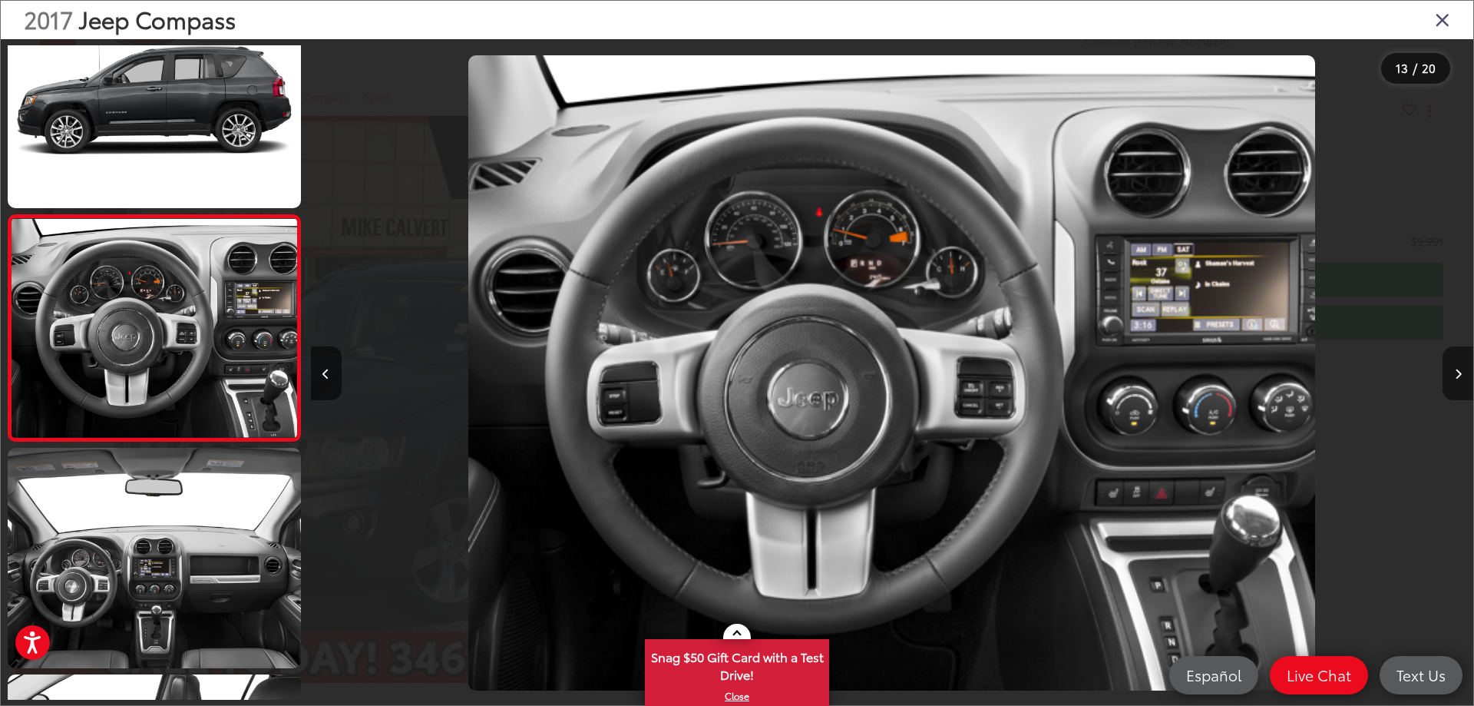
click at [1455, 375] on icon "Next image" at bounding box center [1458, 374] width 7 height 11
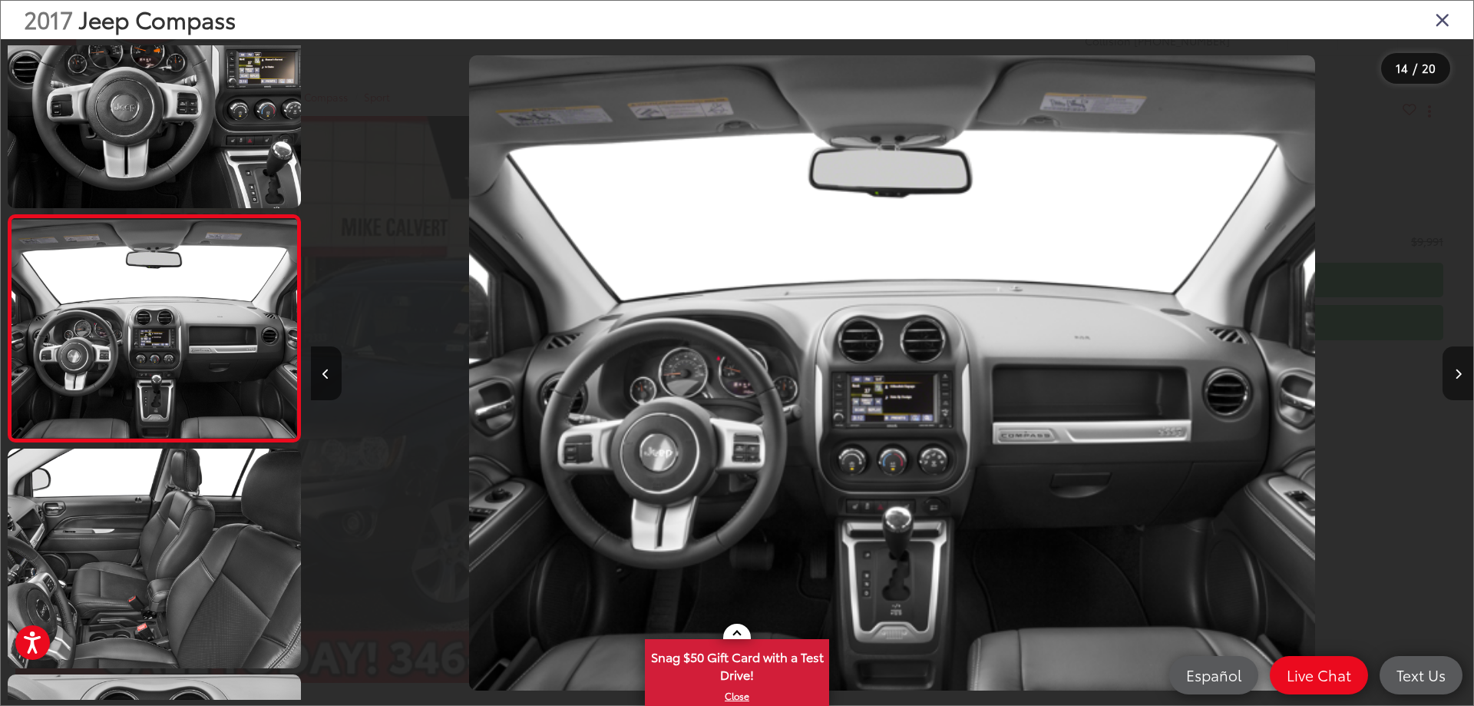
click at [1455, 375] on icon "Next image" at bounding box center [1458, 374] width 7 height 11
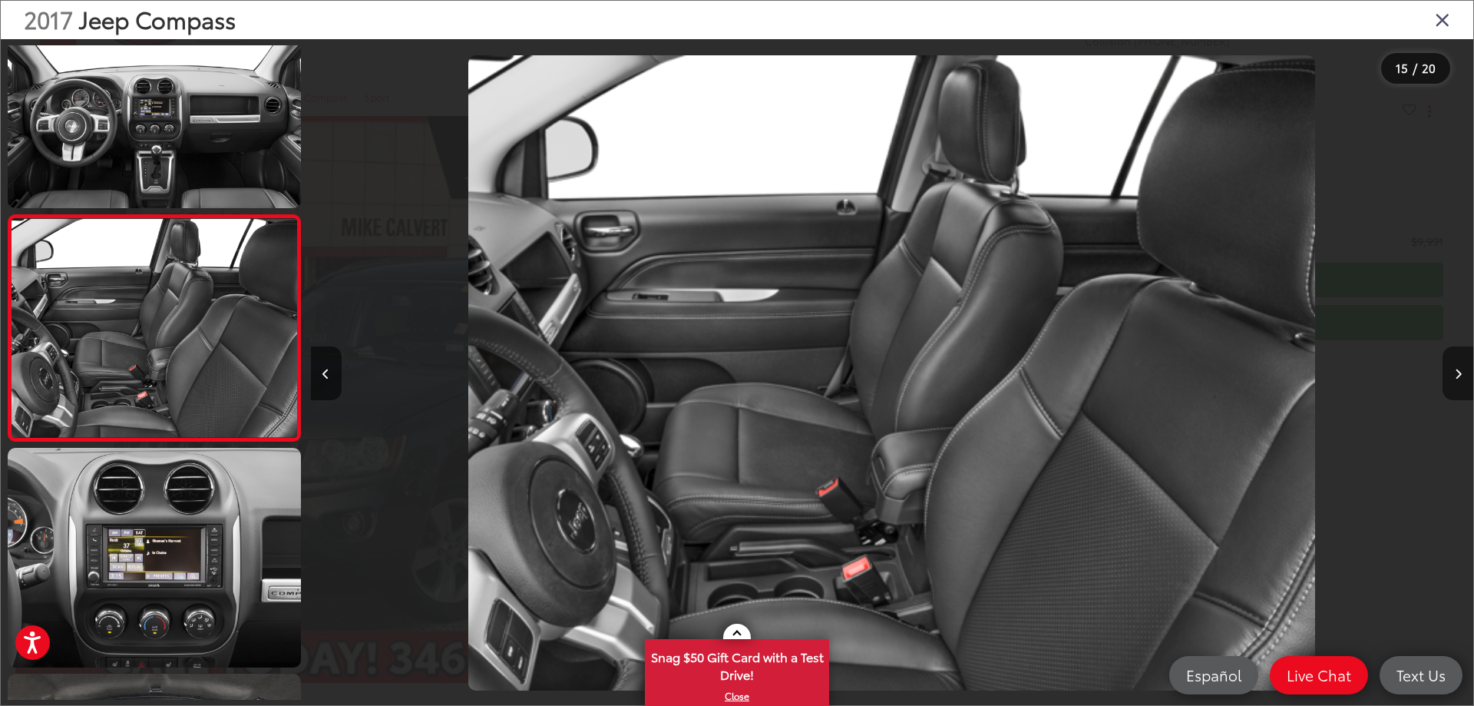
click at [1455, 375] on icon "Next image" at bounding box center [1458, 374] width 7 height 11
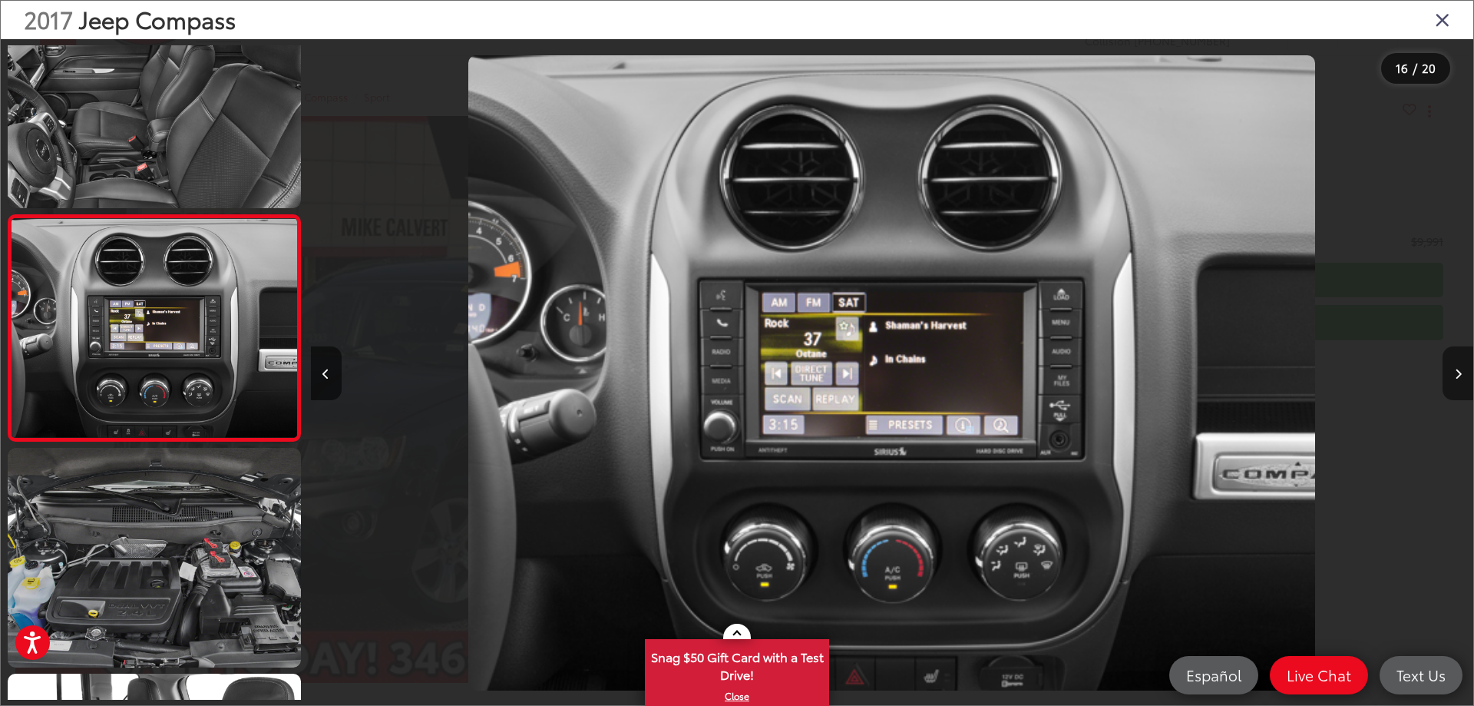
click at [1455, 375] on icon "Next image" at bounding box center [1458, 374] width 7 height 11
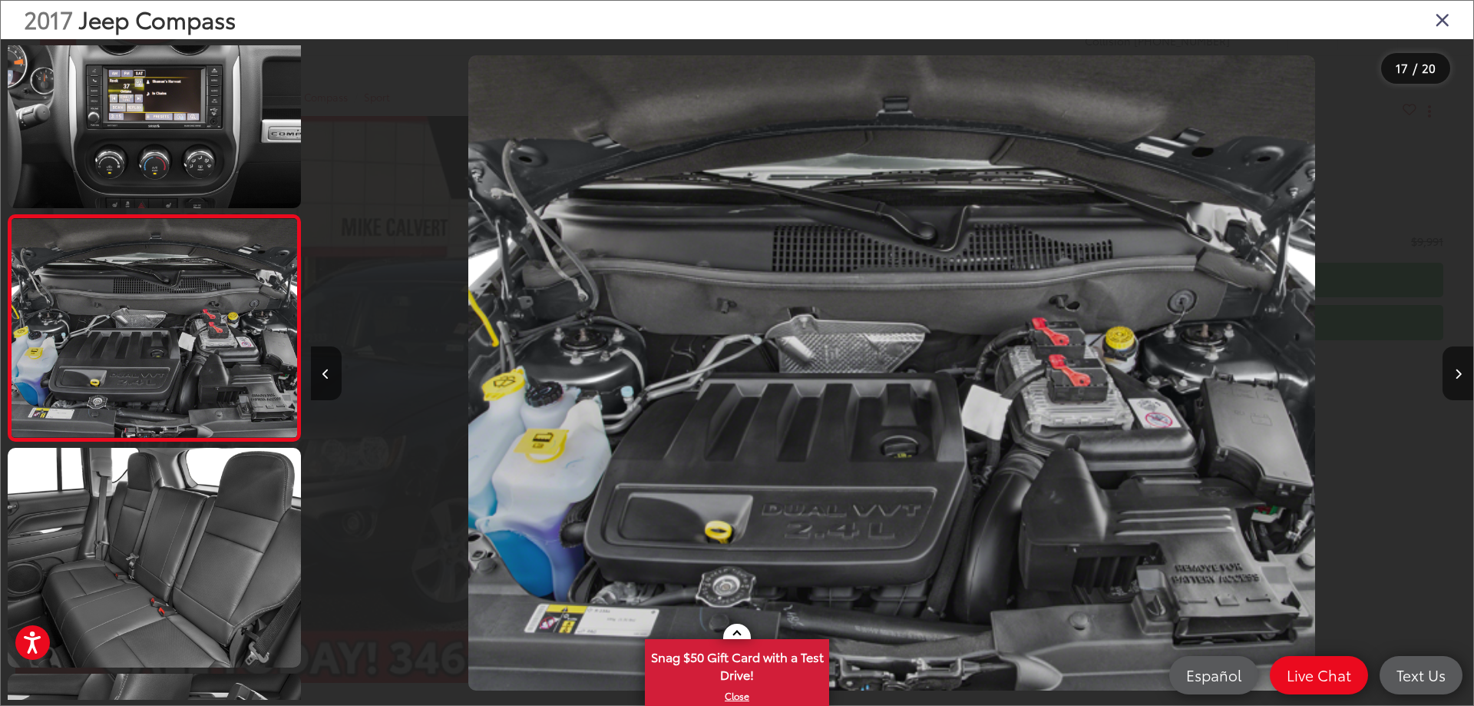
click at [1440, 16] on icon "Close gallery" at bounding box center [1442, 19] width 15 height 20
